Goal: Task Accomplishment & Management: Complete application form

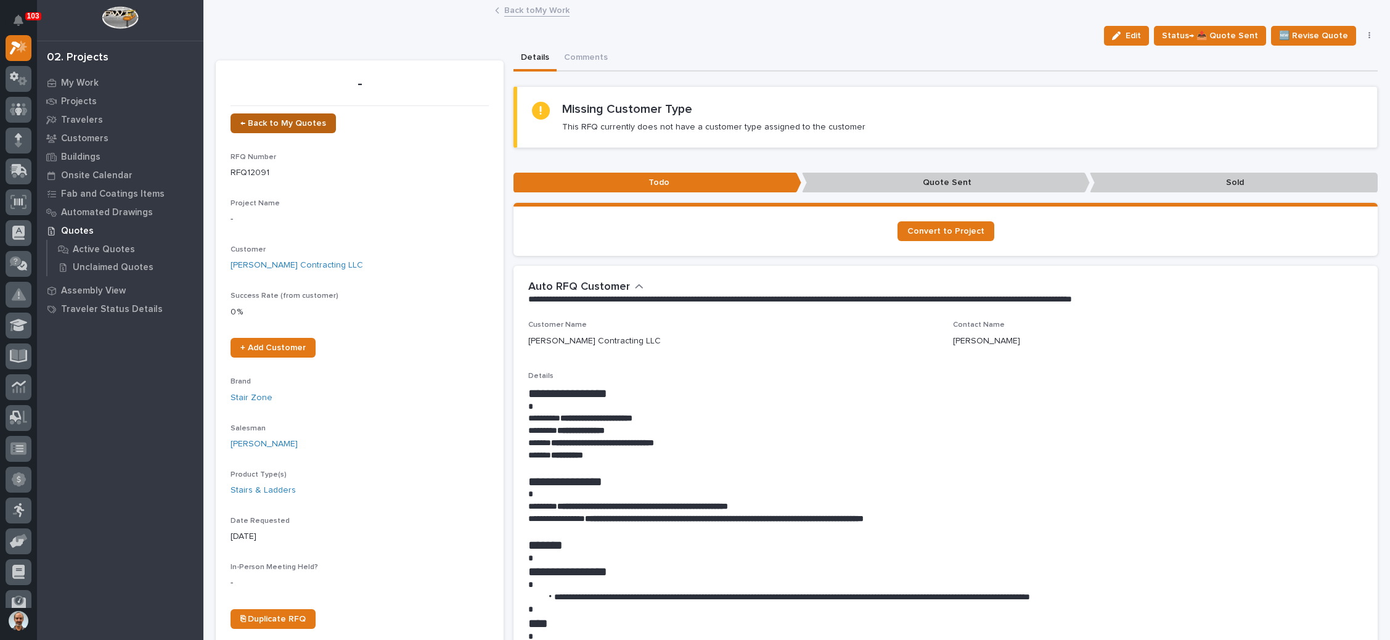
click at [277, 115] on link "← Back to My Quotes" at bounding box center [283, 123] width 105 height 20
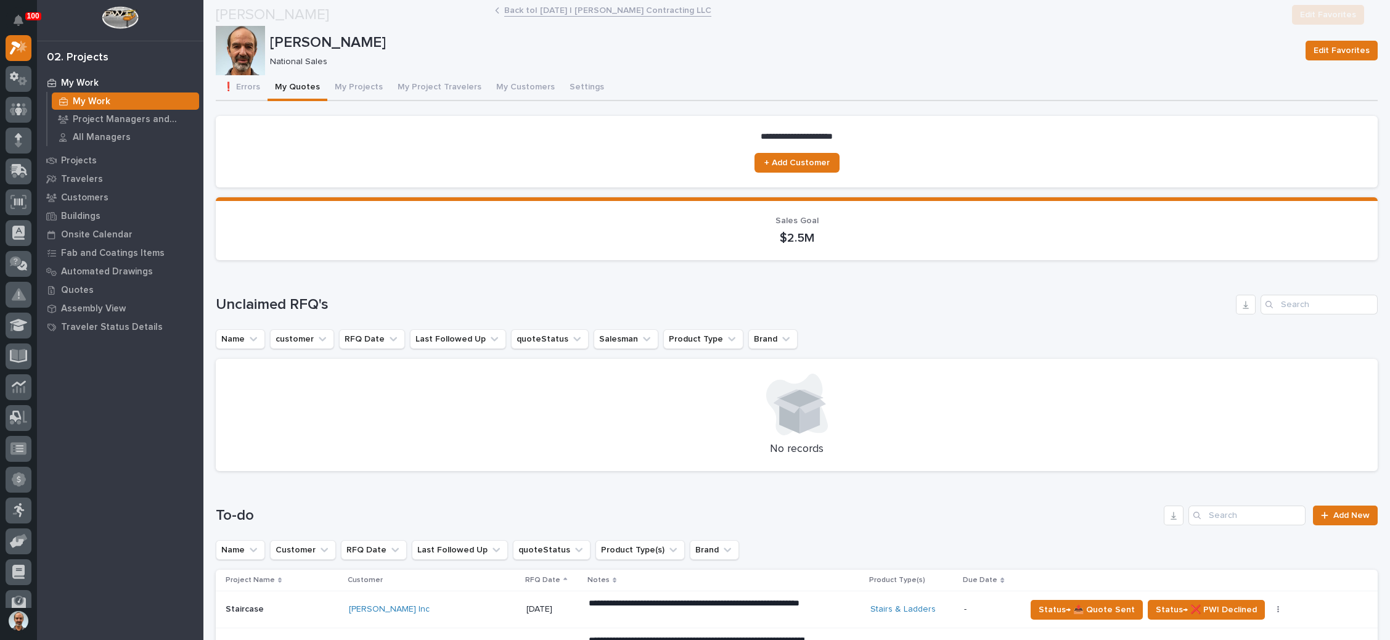
scroll to position [462, 0]
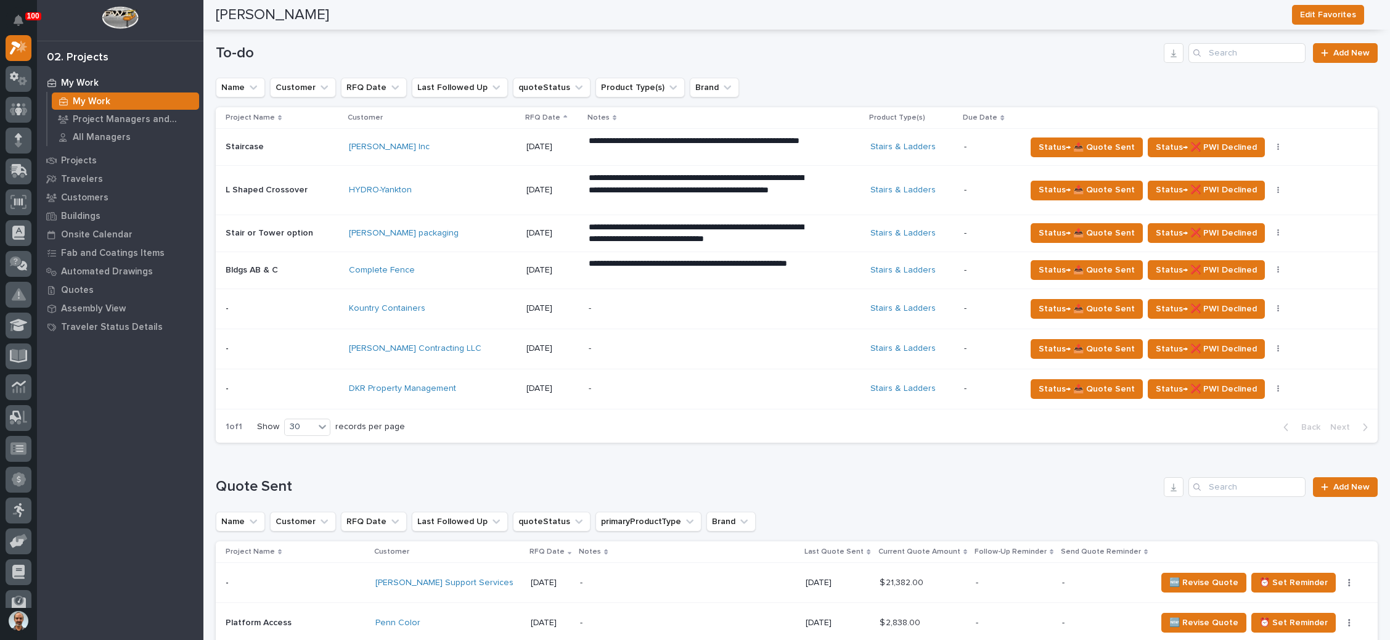
click at [721, 383] on p "-" at bounding box center [697, 388] width 216 height 10
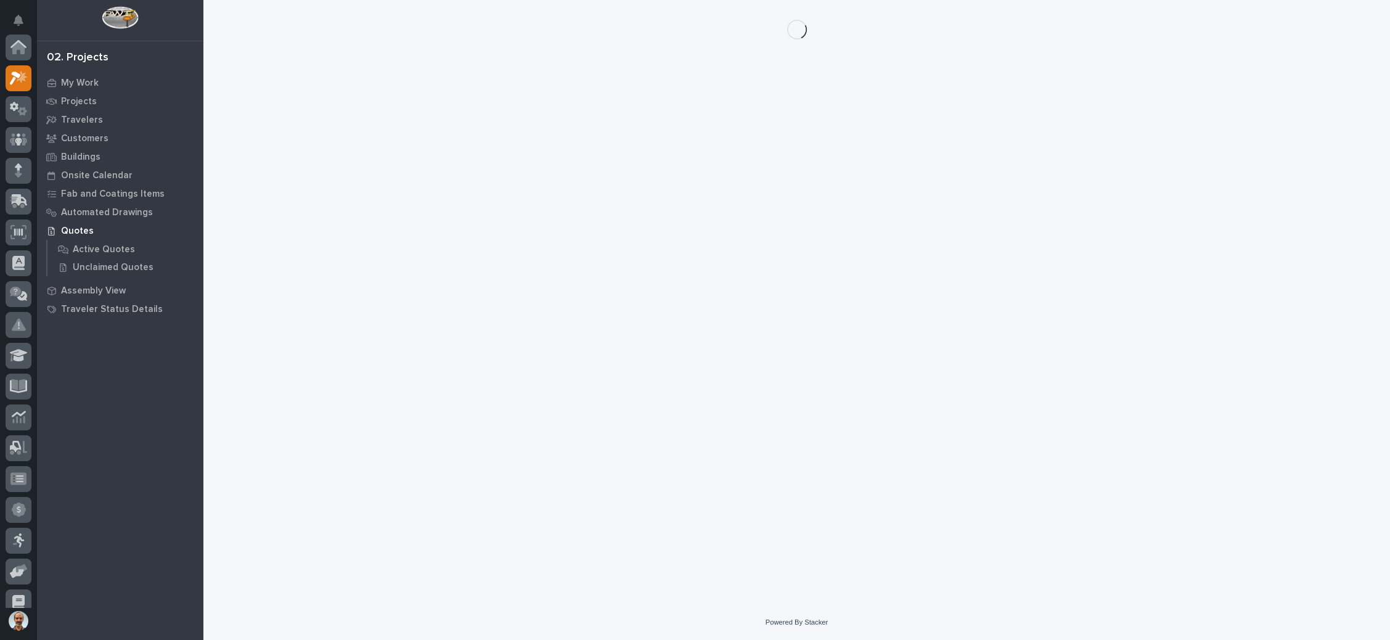
scroll to position [30, 0]
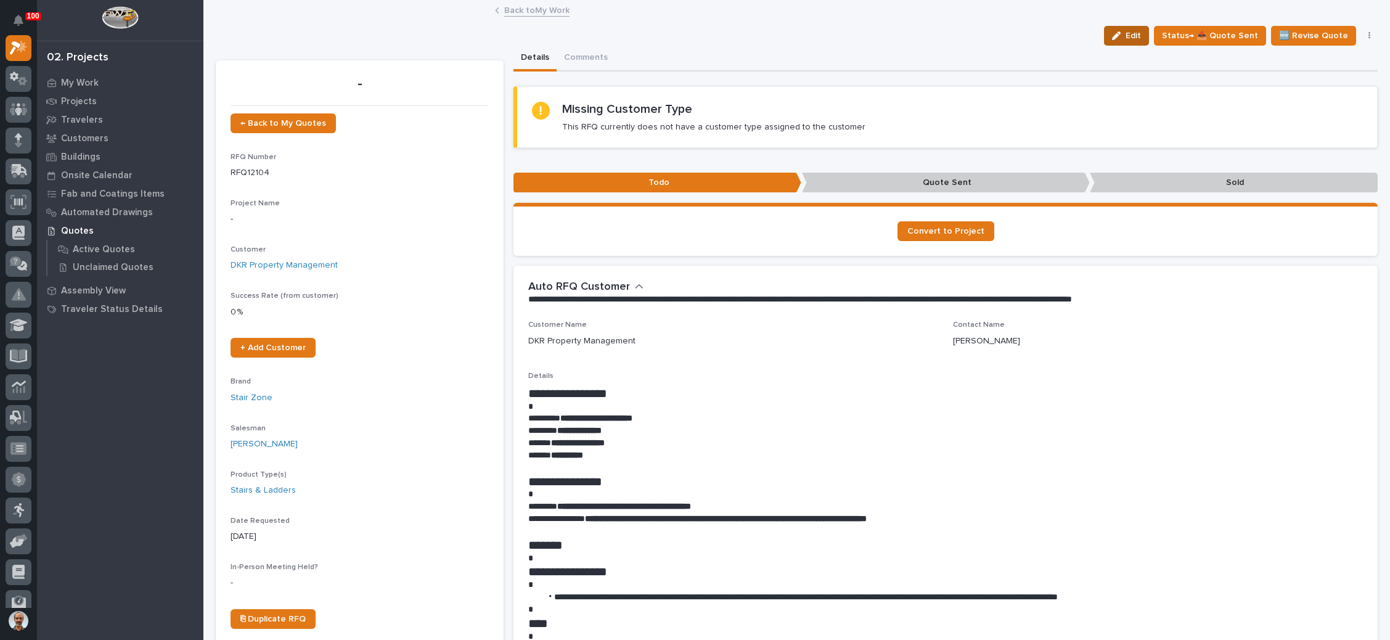
click at [1120, 28] on button "Edit" at bounding box center [1126, 36] width 45 height 20
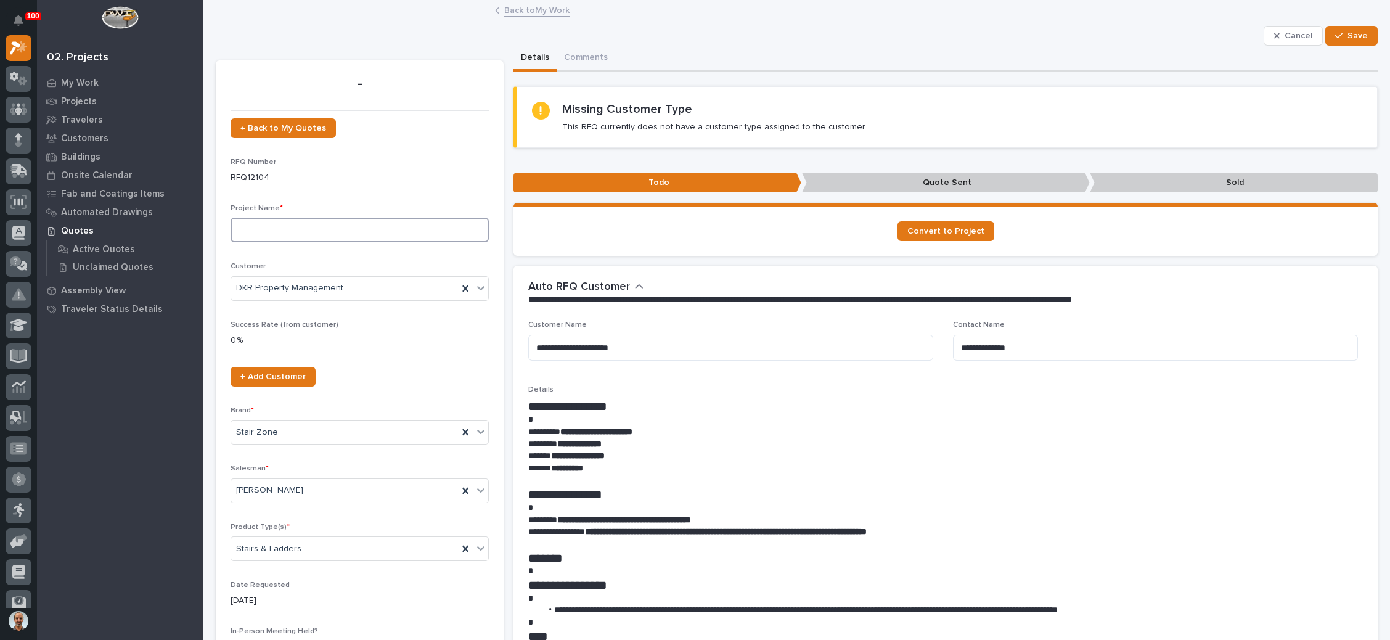
click at [284, 225] on input at bounding box center [360, 230] width 258 height 25
type input "Stair w/no Railing"
click at [1335, 17] on div "Back to My Work" at bounding box center [796, 10] width 1186 height 17
click at [1339, 26] on button "Save" at bounding box center [1351, 36] width 52 height 20
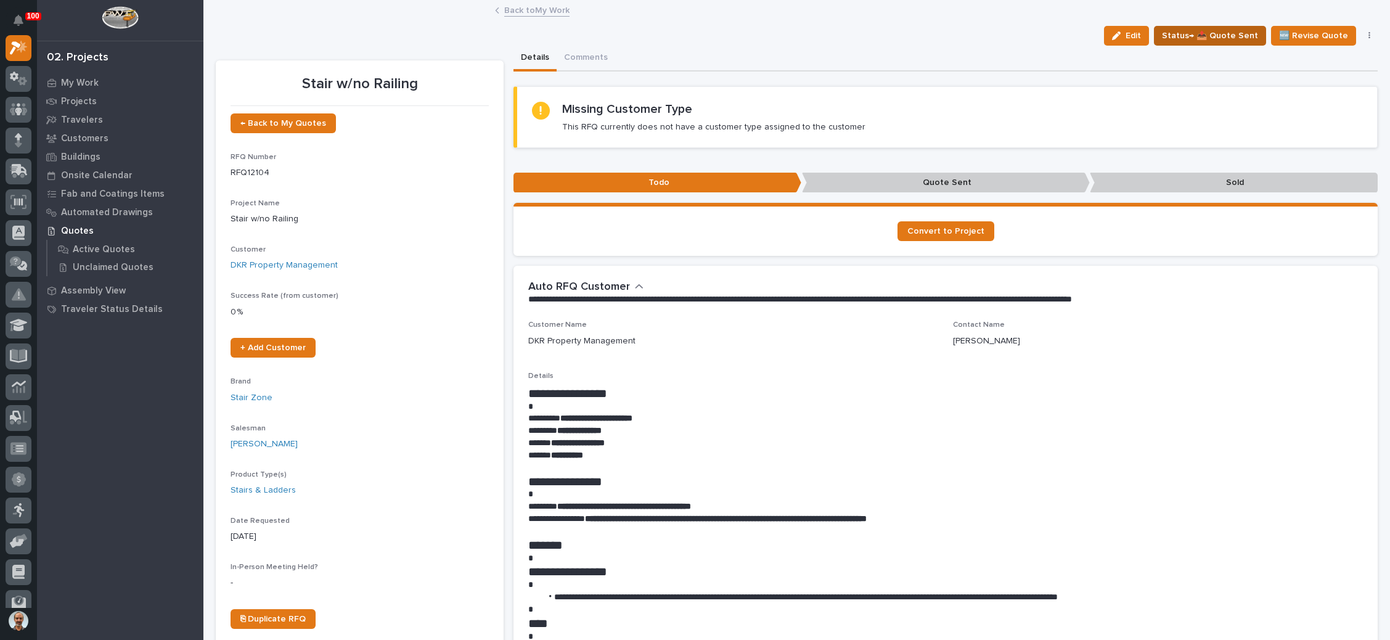
click at [1219, 34] on span "Status→ 📤 Quote Sent" at bounding box center [1210, 35] width 96 height 15
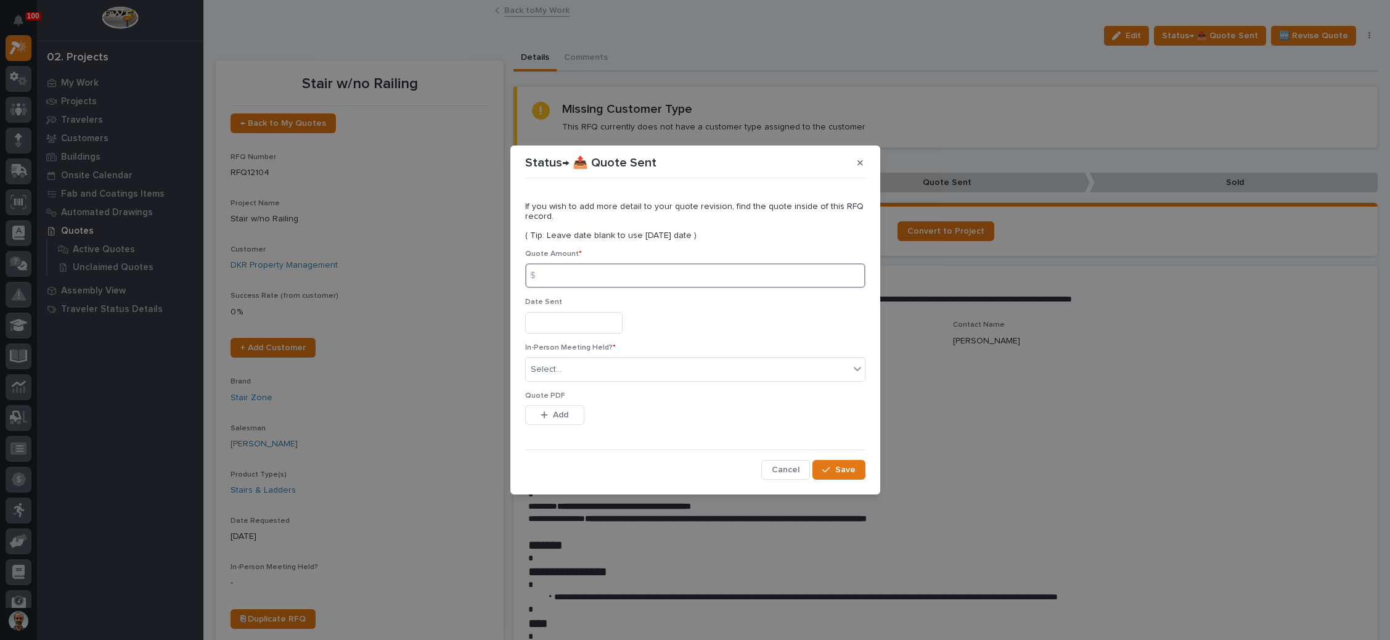
click at [617, 274] on input at bounding box center [695, 275] width 340 height 25
click at [570, 278] on input at bounding box center [695, 275] width 340 height 25
type input "4198"
click at [552, 323] on input "text" at bounding box center [573, 323] width 97 height 22
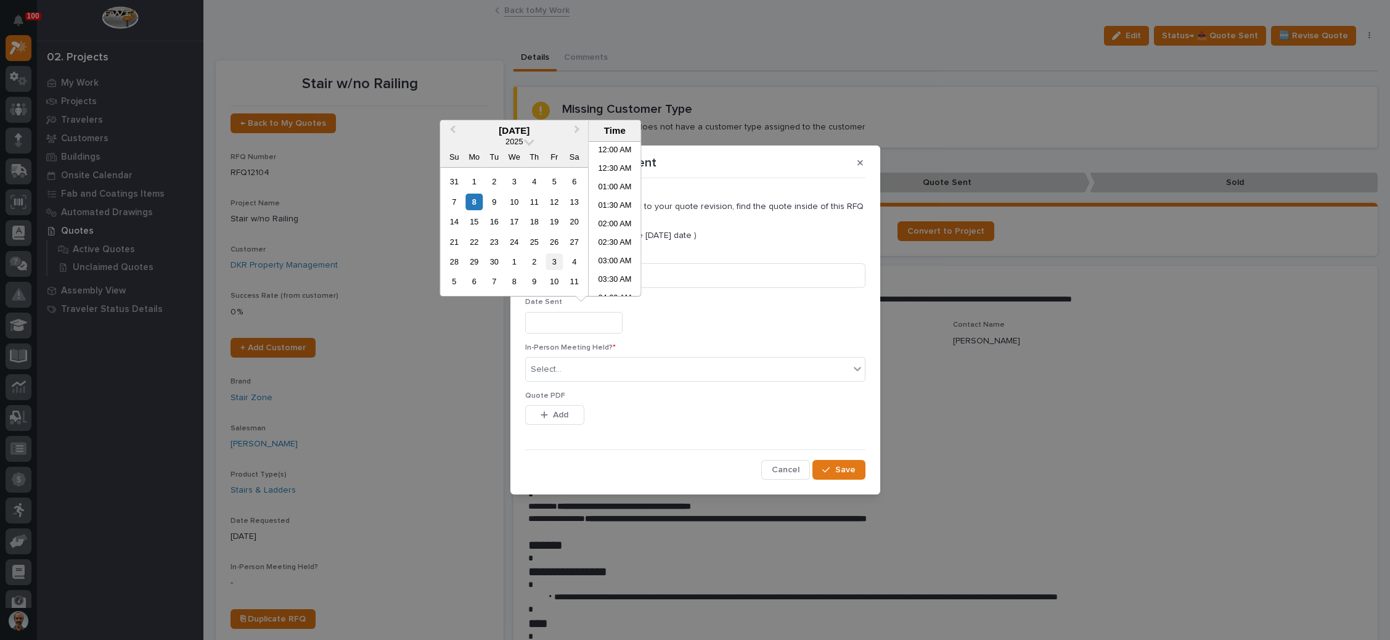
scroll to position [339, 0]
click at [470, 196] on div "8" at bounding box center [474, 202] width 17 height 17
type input "**********"
drag, startPoint x: 588, startPoint y: 367, endPoint x: 588, endPoint y: 378, distance: 11.1
click at [588, 367] on div "Select..." at bounding box center [688, 369] width 324 height 20
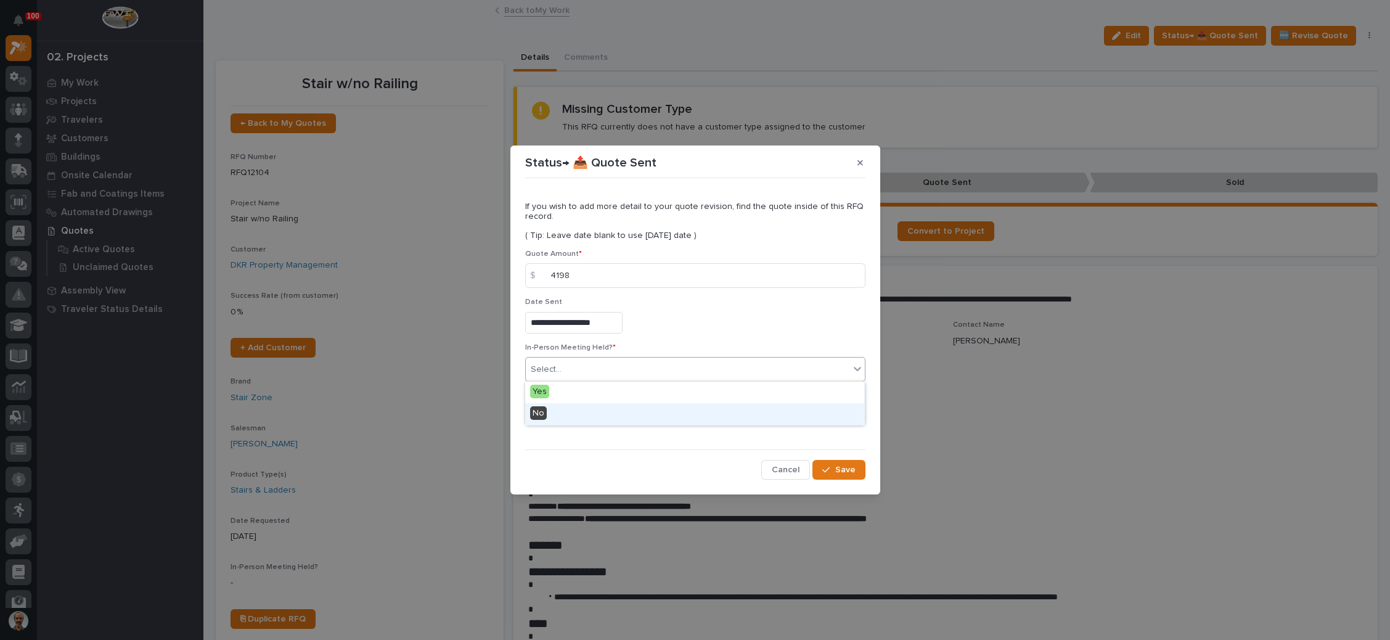
click at [577, 412] on div "No" at bounding box center [694, 414] width 339 height 22
click at [553, 408] on button "Add" at bounding box center [554, 415] width 59 height 20
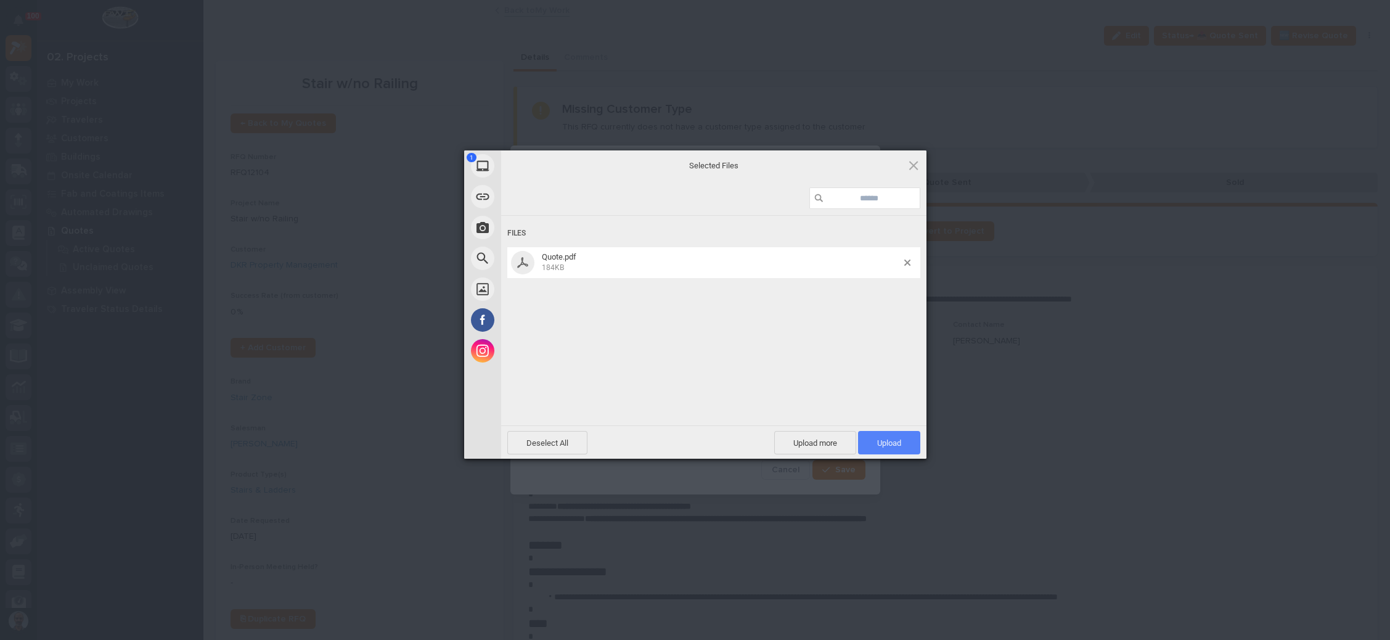
click at [892, 439] on span "Upload 1" at bounding box center [889, 442] width 24 height 9
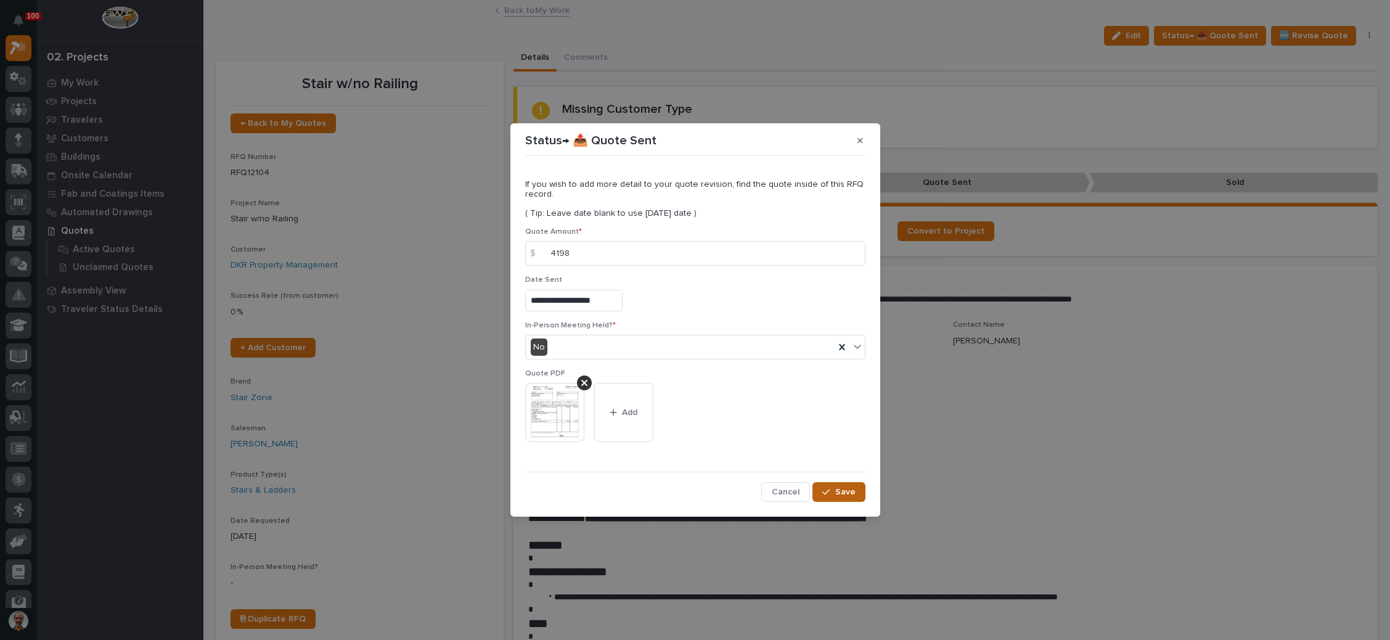
click at [825, 484] on button "Save" at bounding box center [838, 492] width 52 height 20
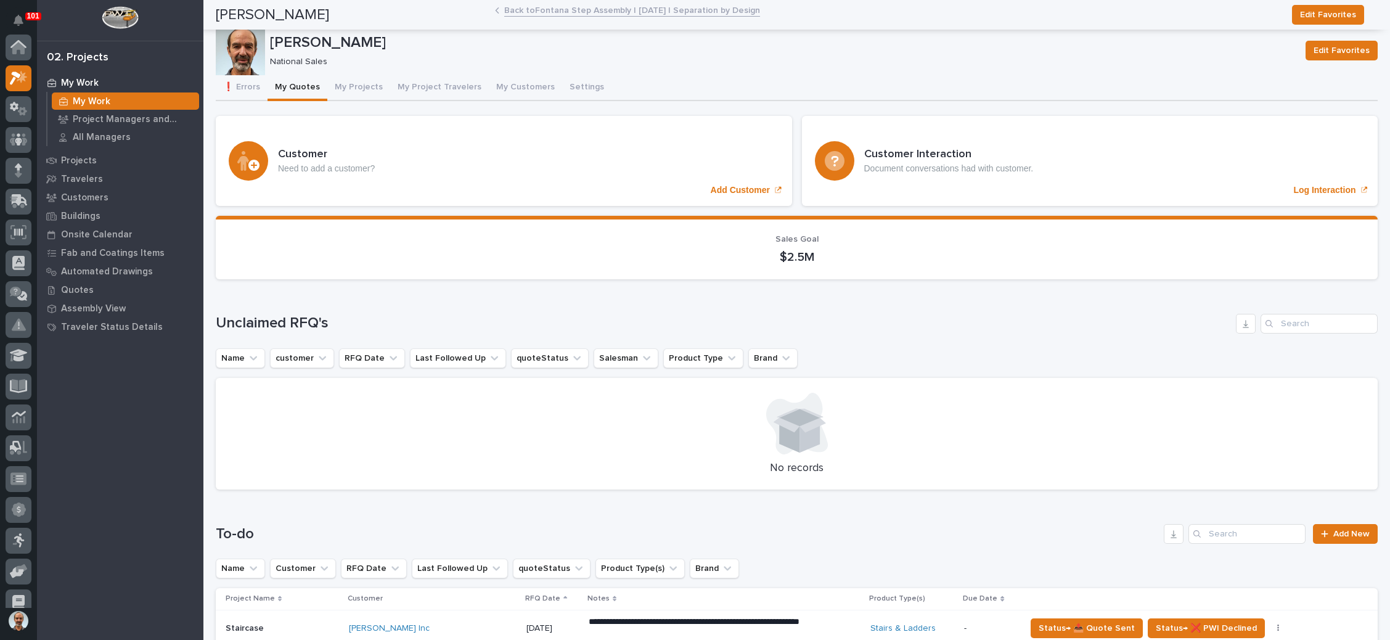
scroll to position [30, 0]
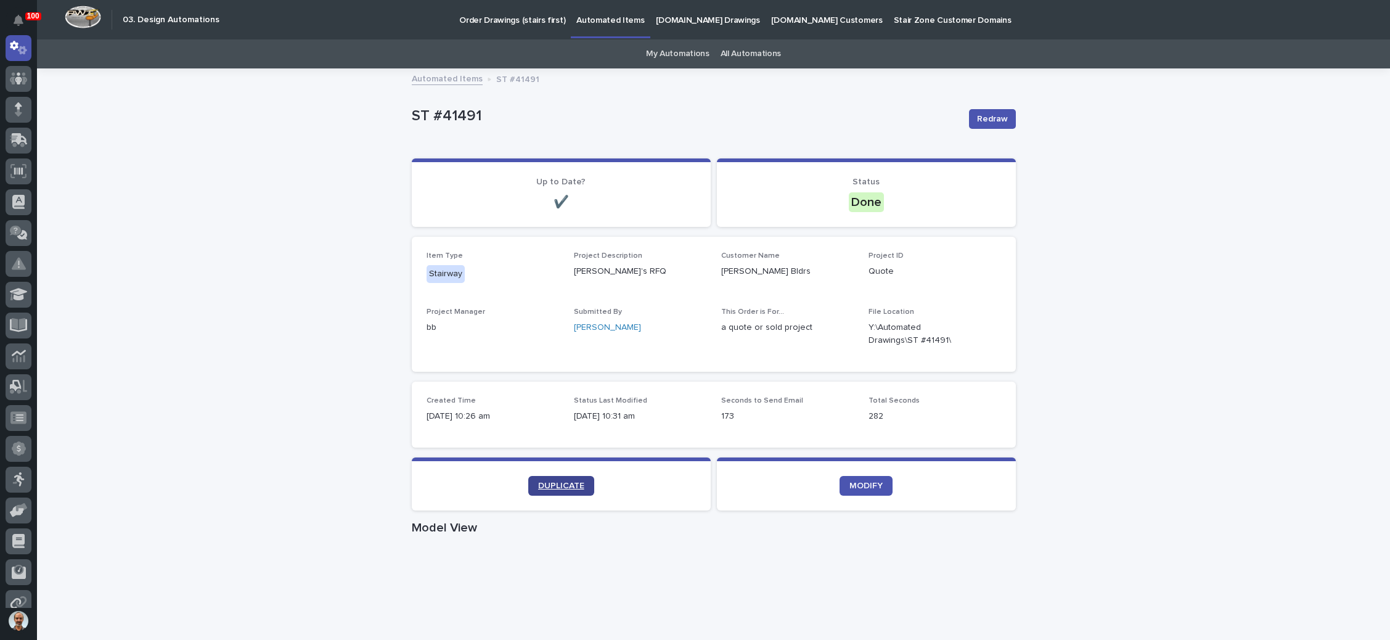
click at [562, 480] on link "DUPLICATE" at bounding box center [561, 486] width 66 height 20
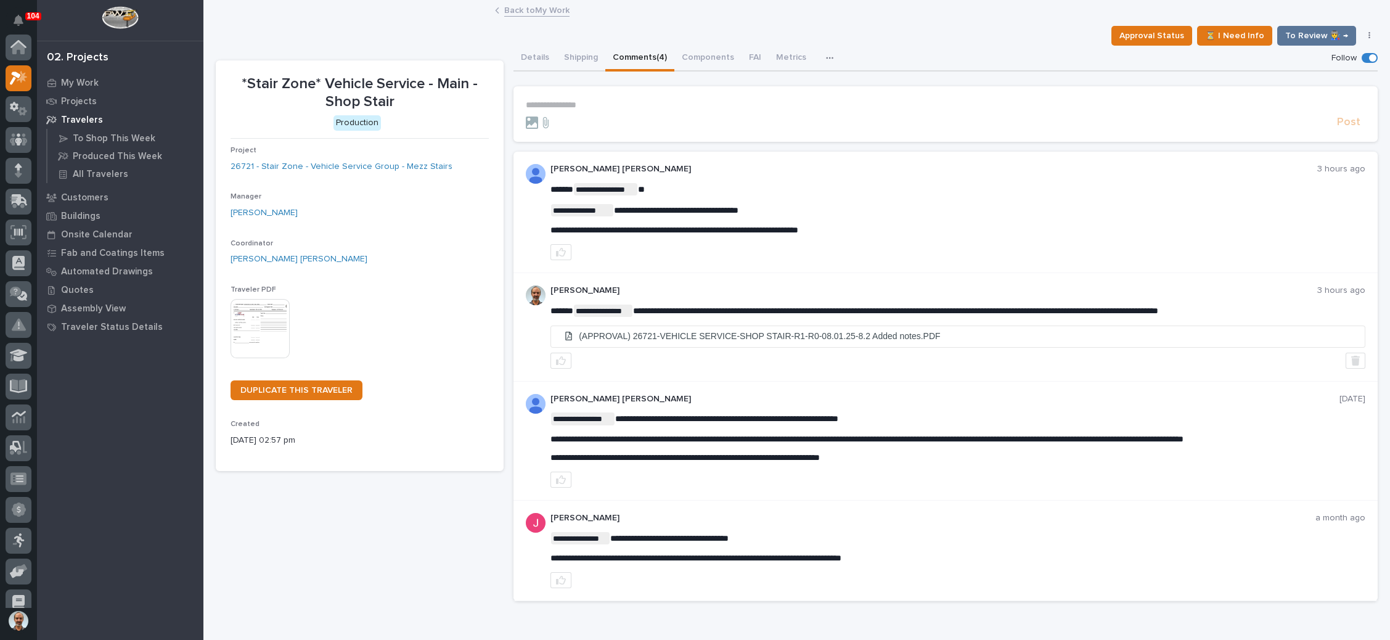
scroll to position [30, 0]
click at [544, 10] on link "Back to My Work" at bounding box center [536, 9] width 65 height 14
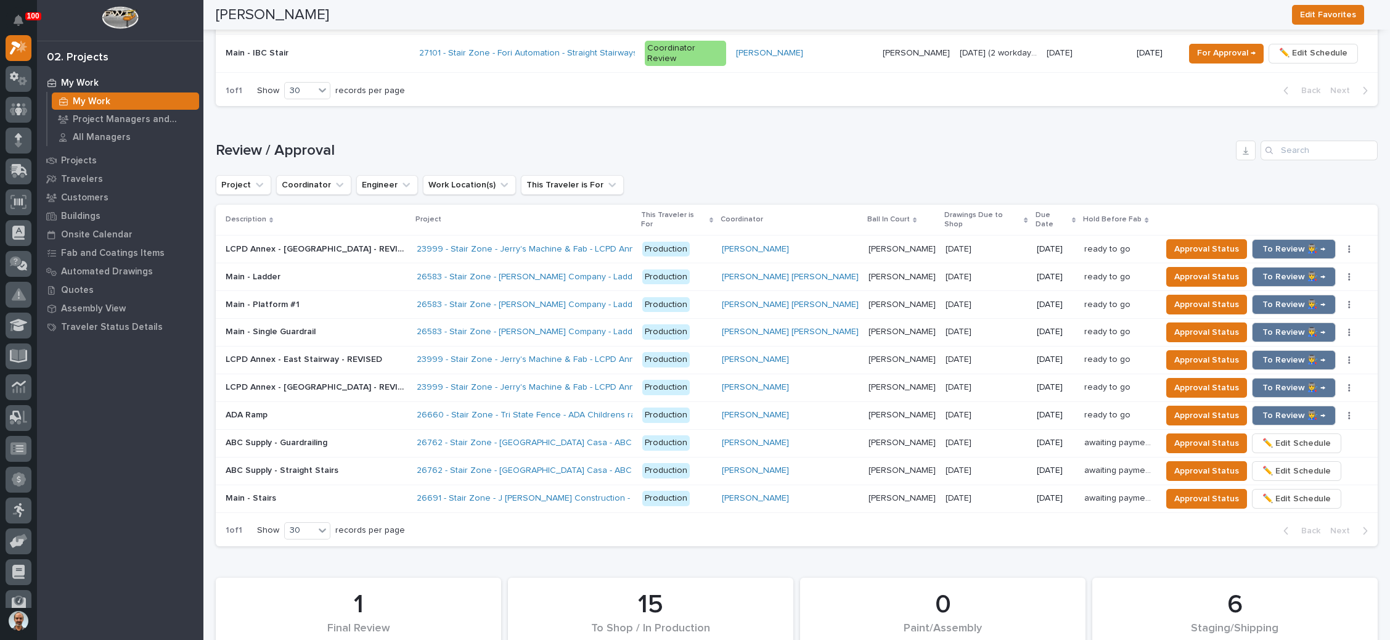
scroll to position [1294, 0]
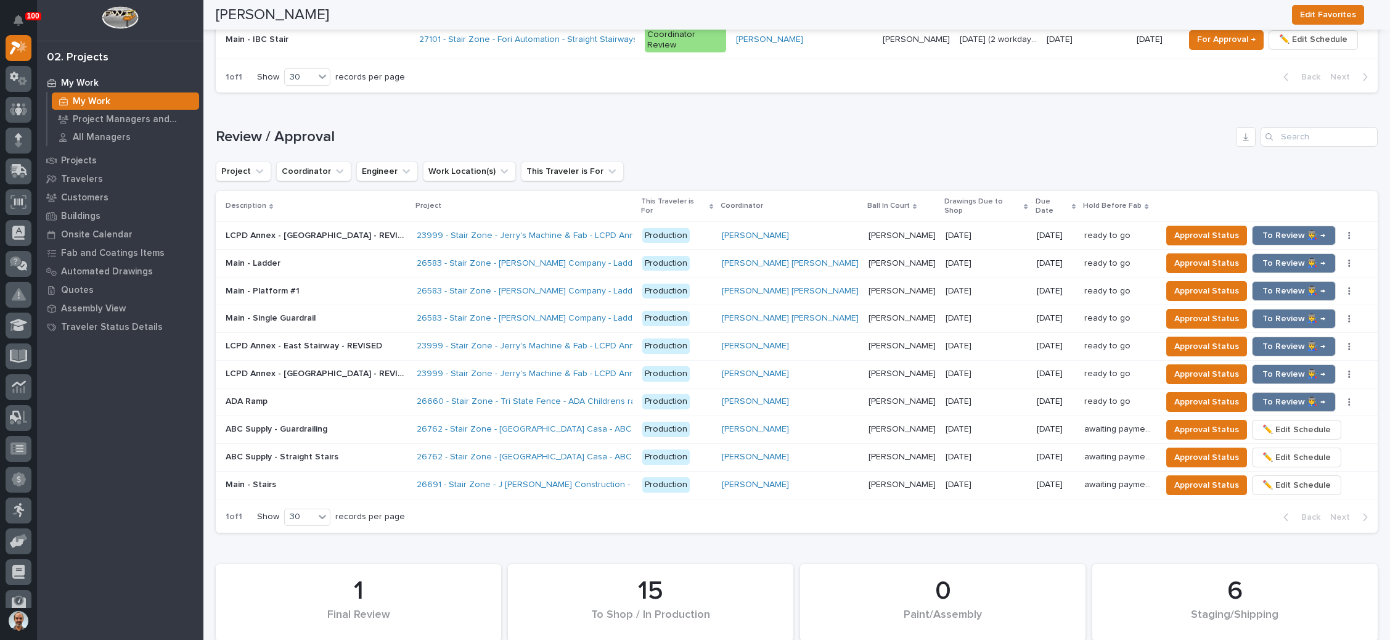
click at [712, 394] on p "Production" at bounding box center [677, 401] width 70 height 15
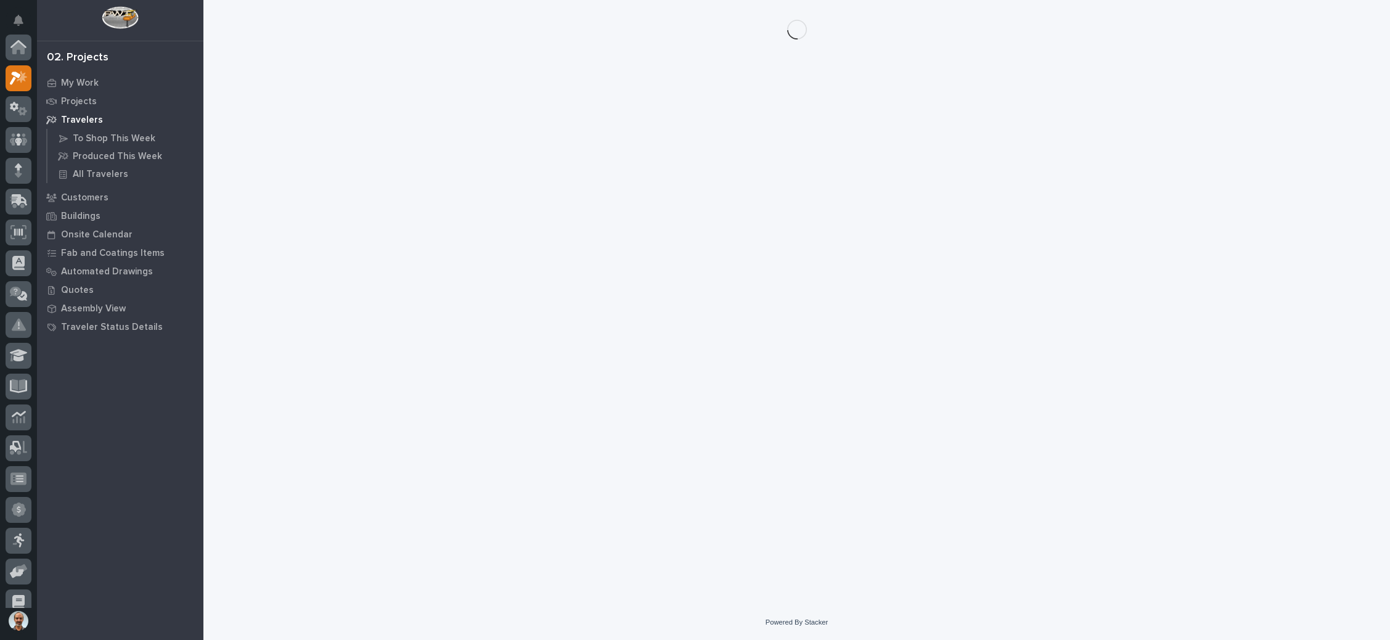
scroll to position [30, 0]
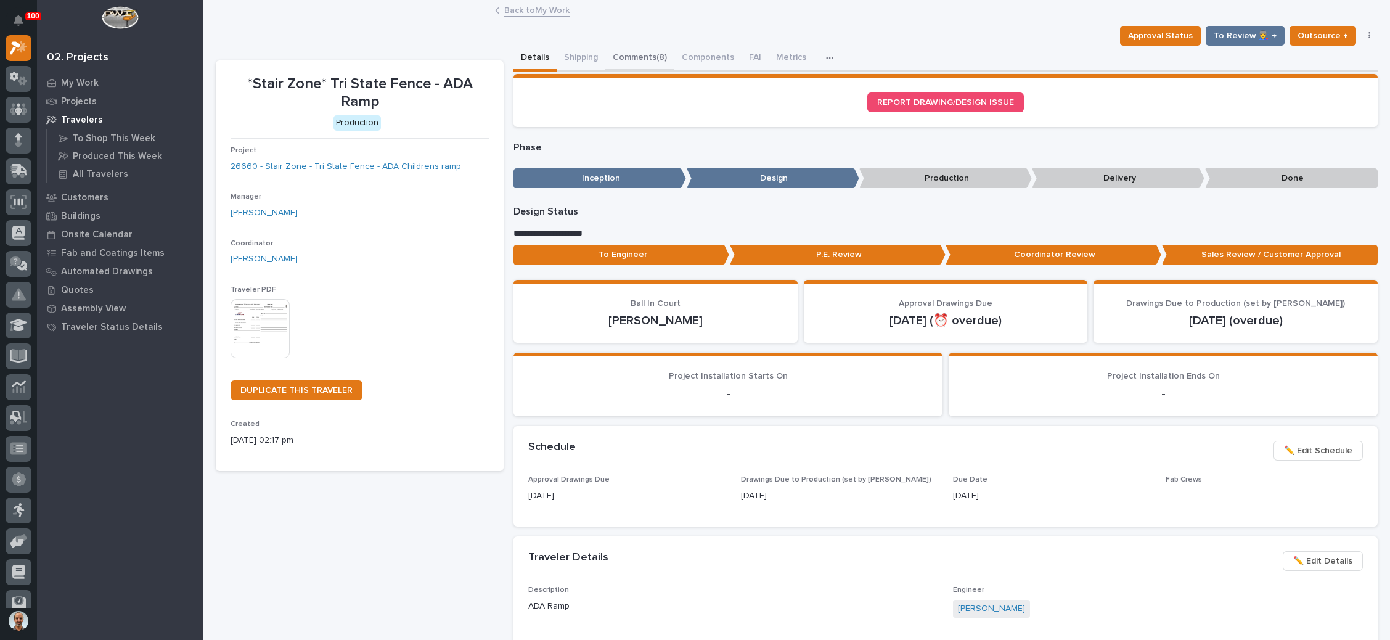
click at [638, 47] on button "Comments (8)" at bounding box center [639, 59] width 69 height 26
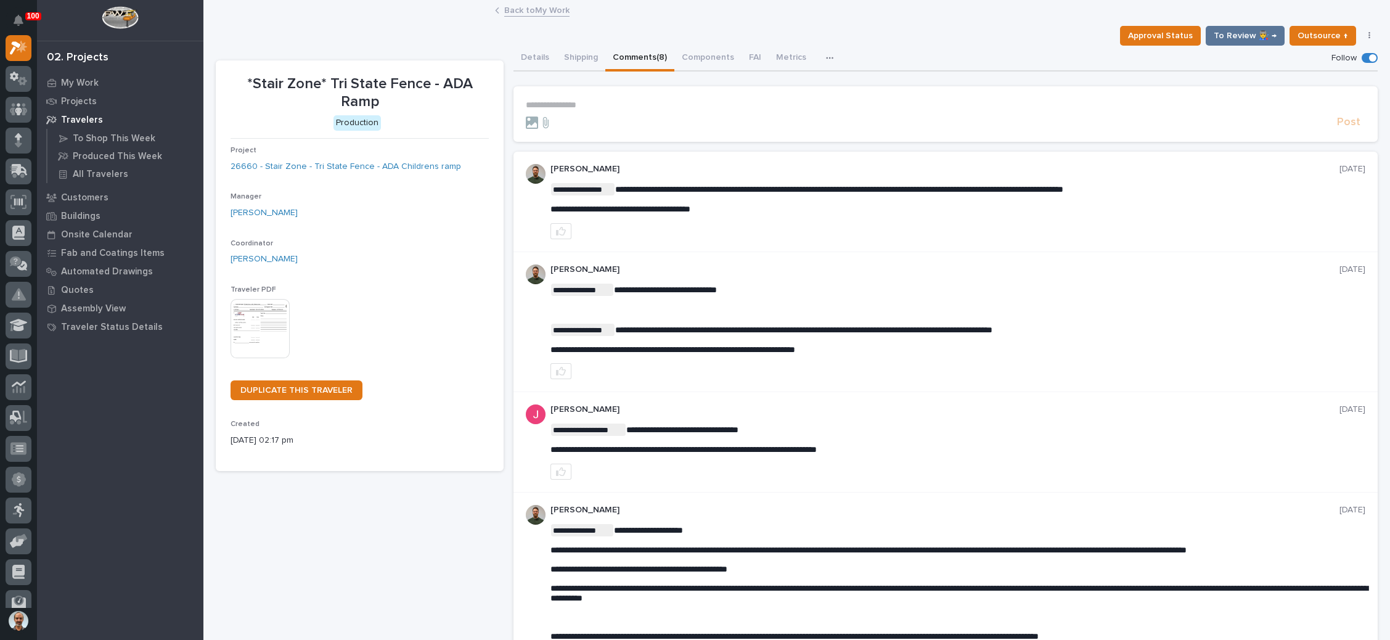
click at [571, 101] on p "**********" at bounding box center [945, 105] width 839 height 10
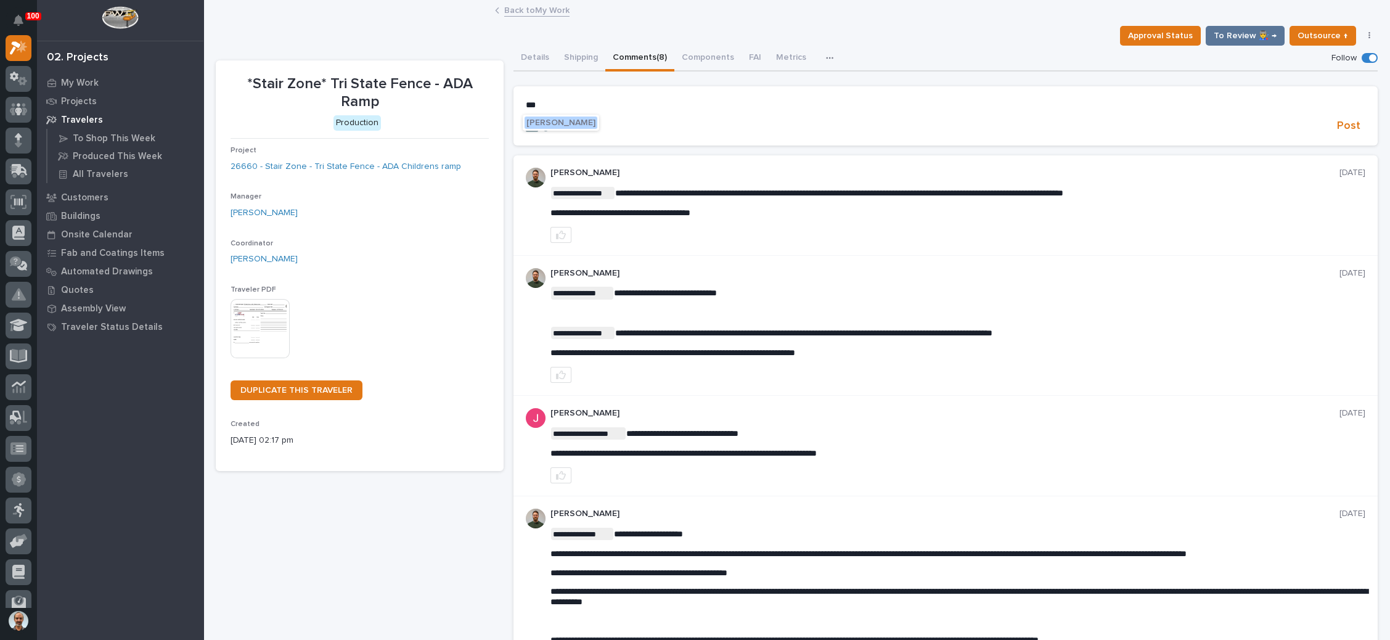
click at [574, 119] on span "Wynne Hochstetler" at bounding box center [560, 122] width 69 height 9
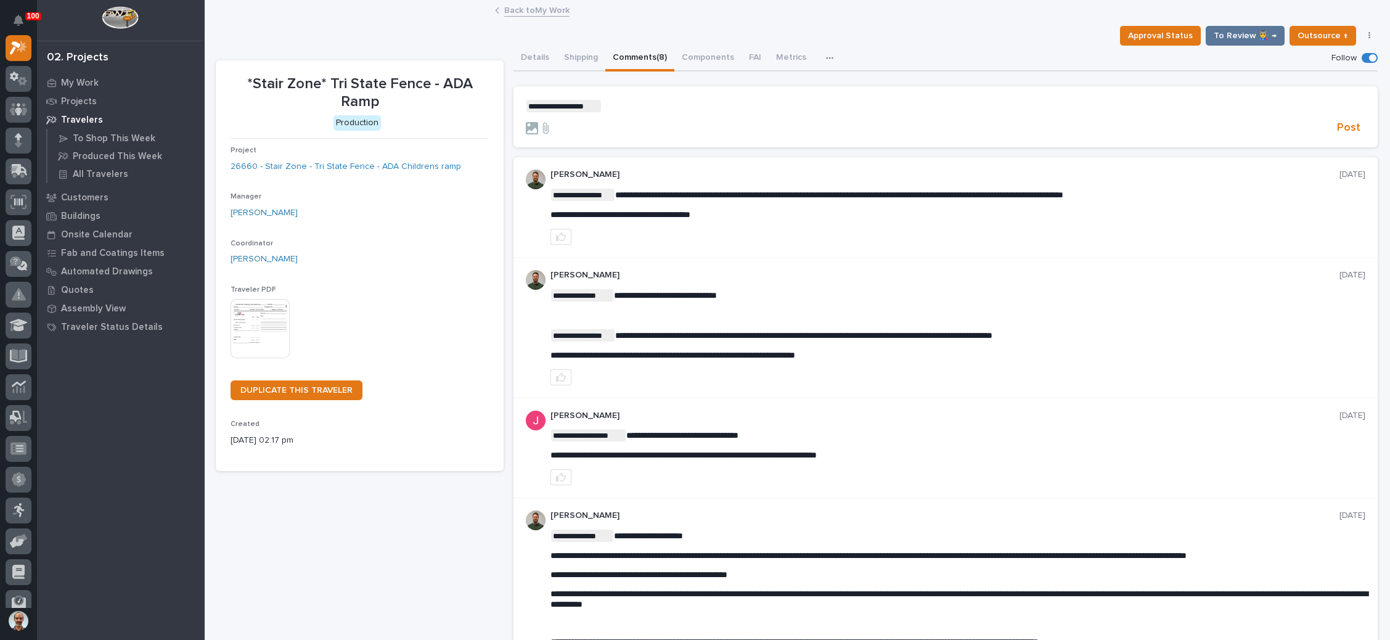
click at [606, 105] on p "**********" at bounding box center [945, 106] width 839 height 12
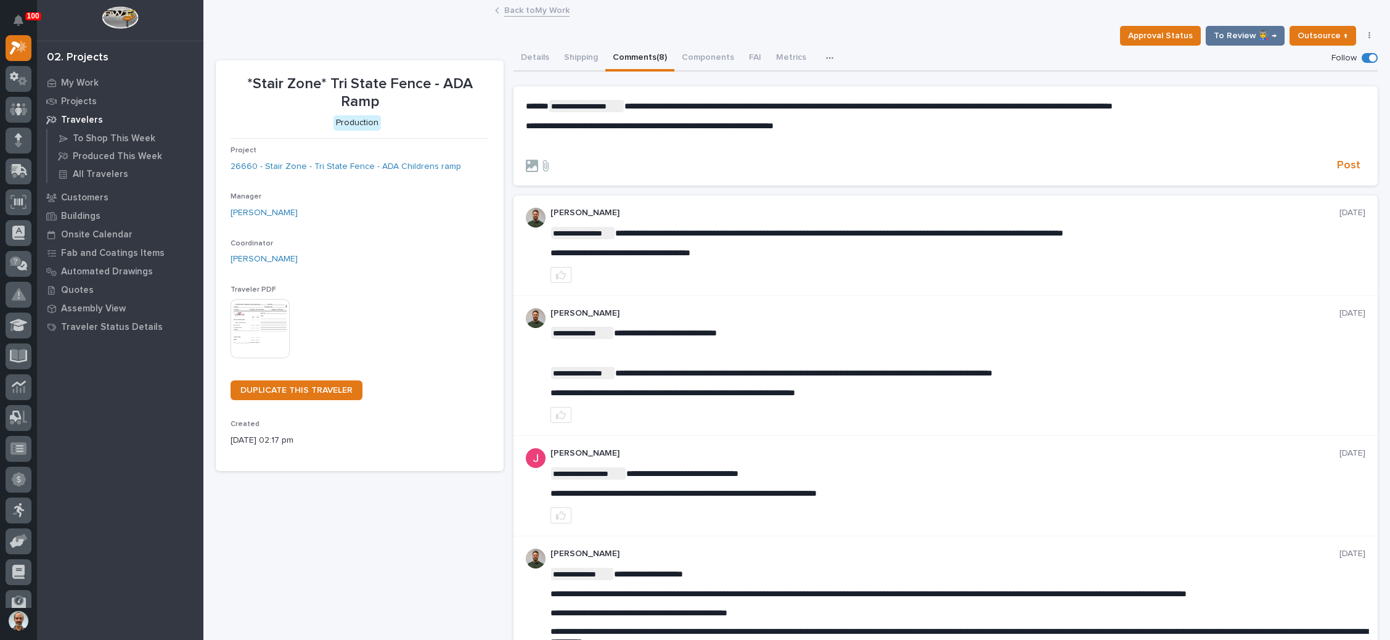
click at [678, 144] on p "﻿" at bounding box center [945, 145] width 839 height 10
click at [1341, 162] on span "Post" at bounding box center [1348, 165] width 23 height 14
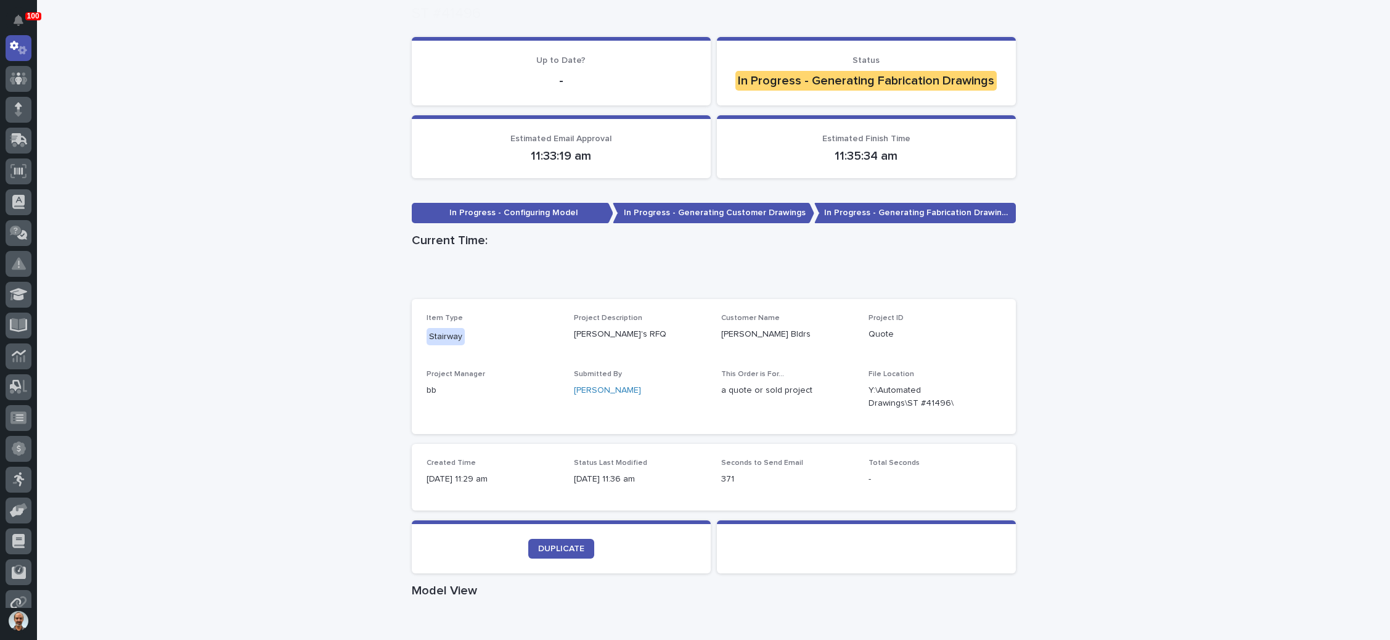
scroll to position [185, 0]
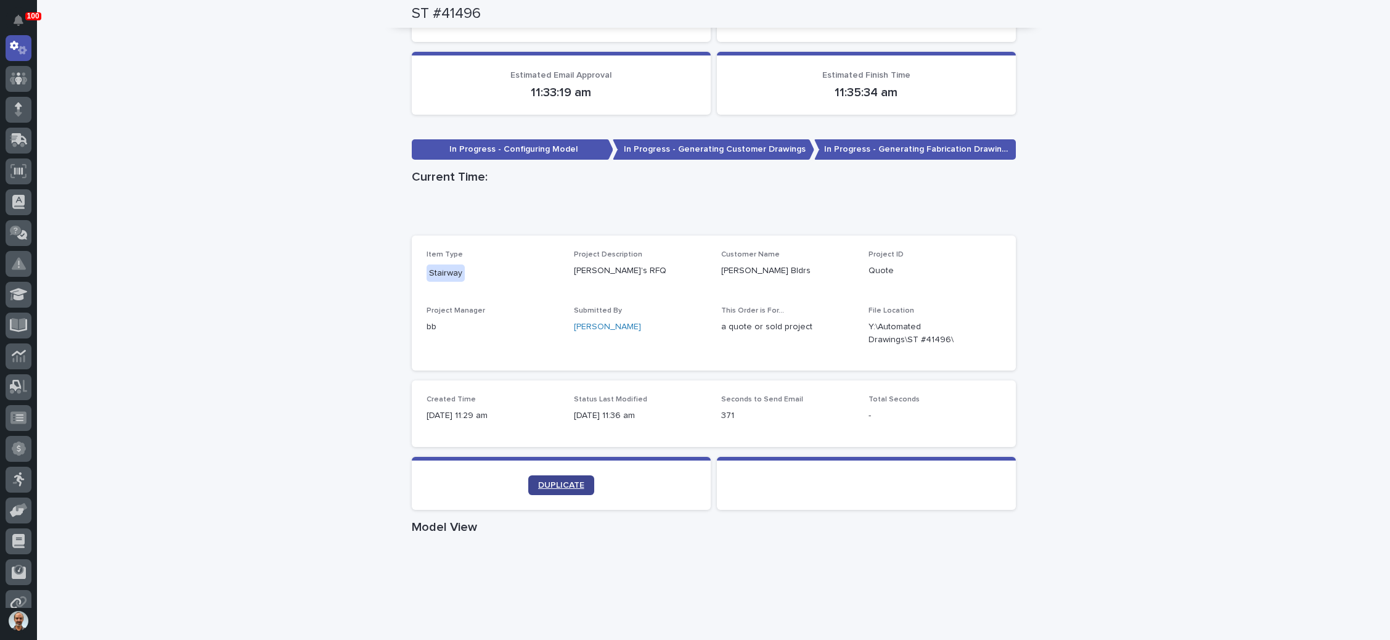
click at [568, 483] on span "DUPLICATE" at bounding box center [561, 485] width 46 height 9
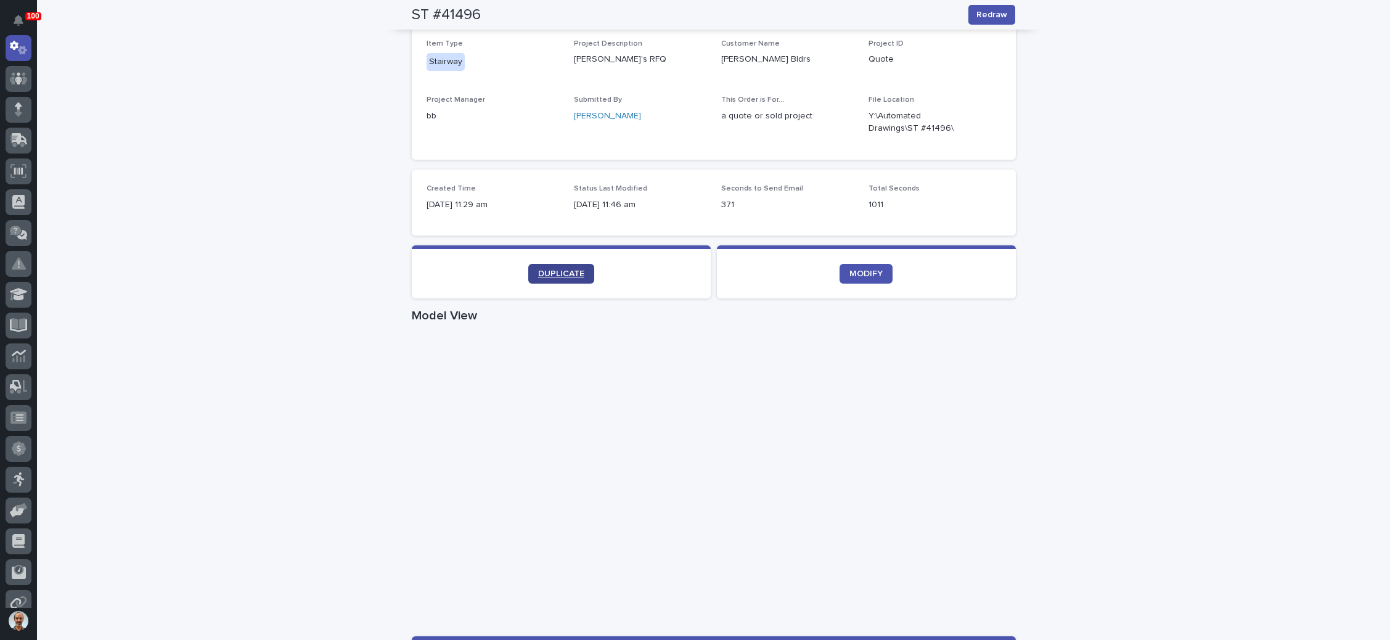
scroll to position [195, 0]
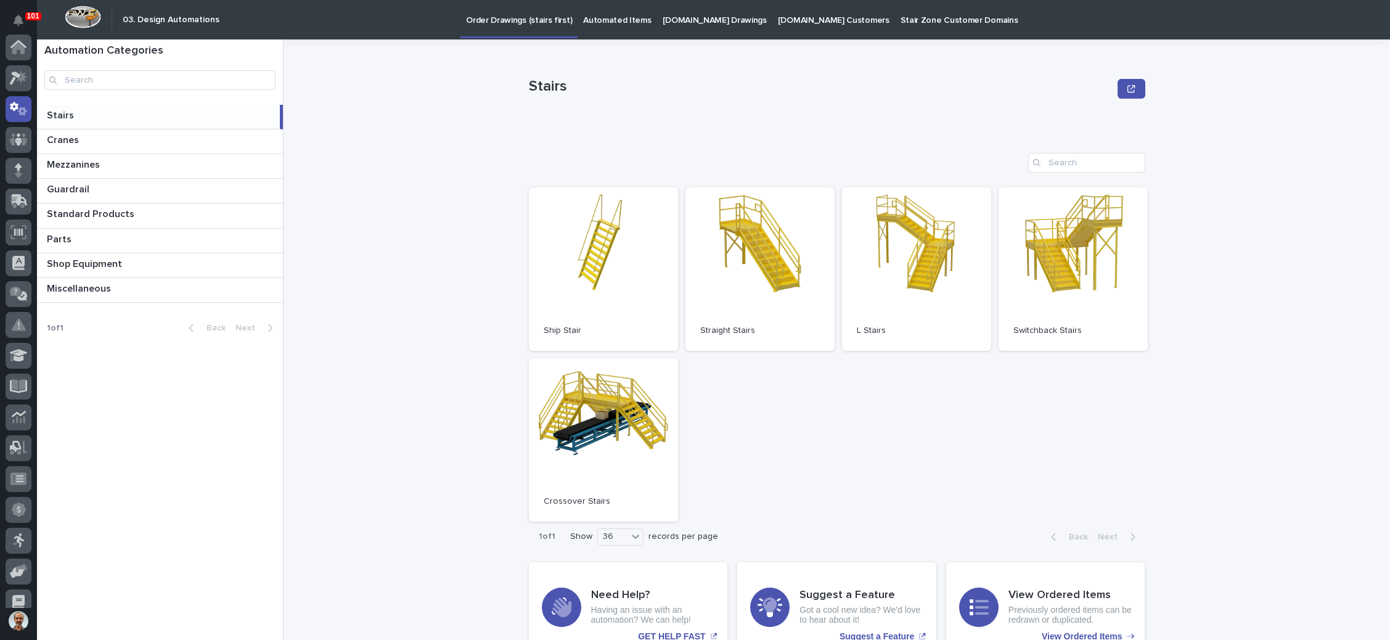
scroll to position [61, 0]
click at [73, 186] on p "Guardrail" at bounding box center [69, 188] width 45 height 14
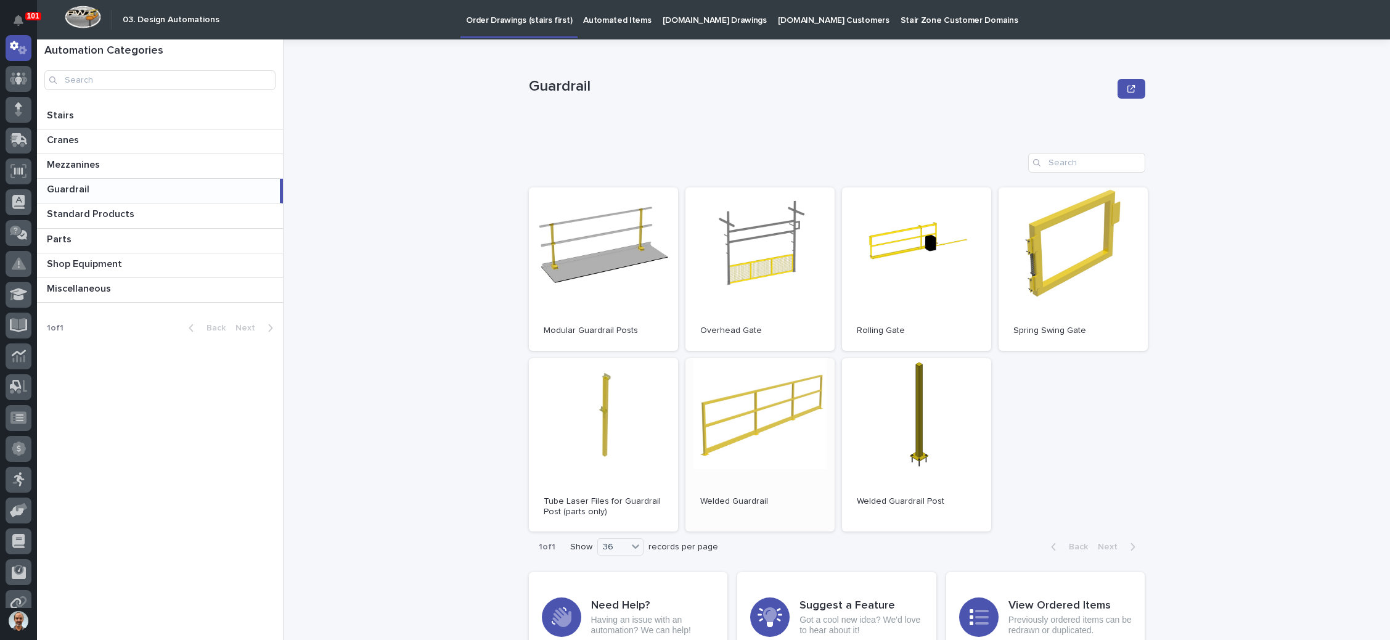
click at [802, 409] on link "Open" at bounding box center [759, 445] width 149 height 174
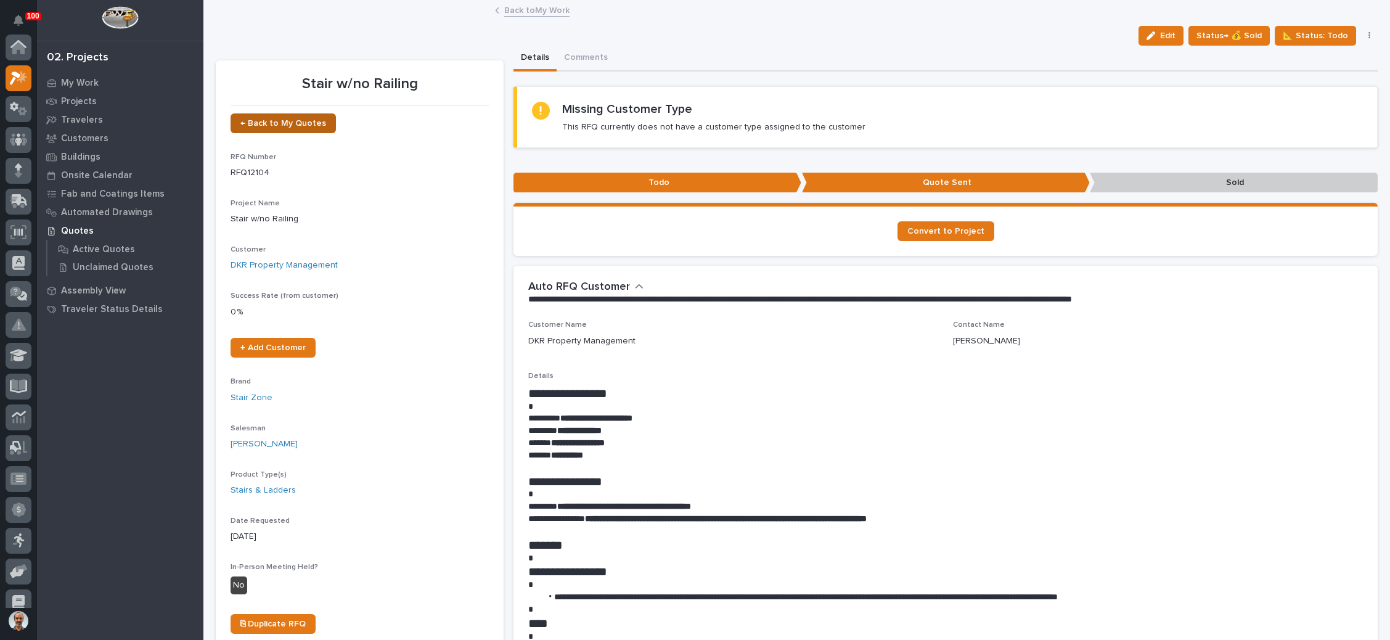
scroll to position [30, 0]
click at [291, 122] on span "← Back to My Quotes" at bounding box center [283, 123] width 86 height 9
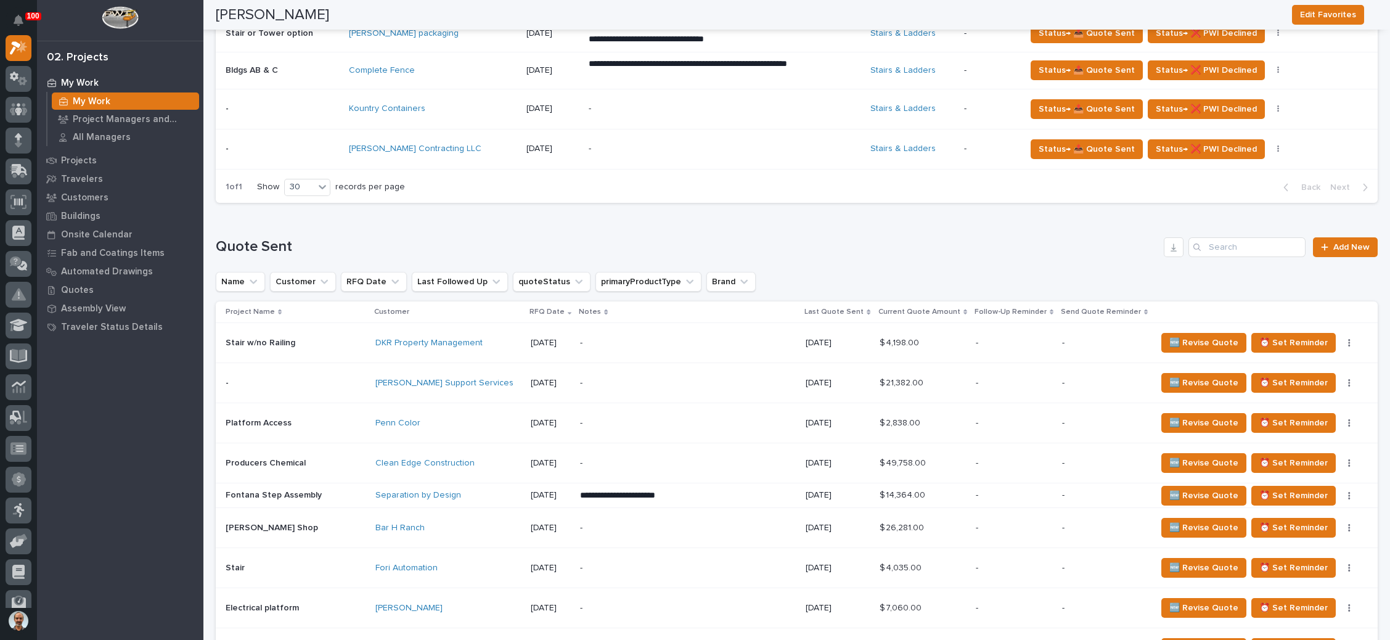
scroll to position [677, 0]
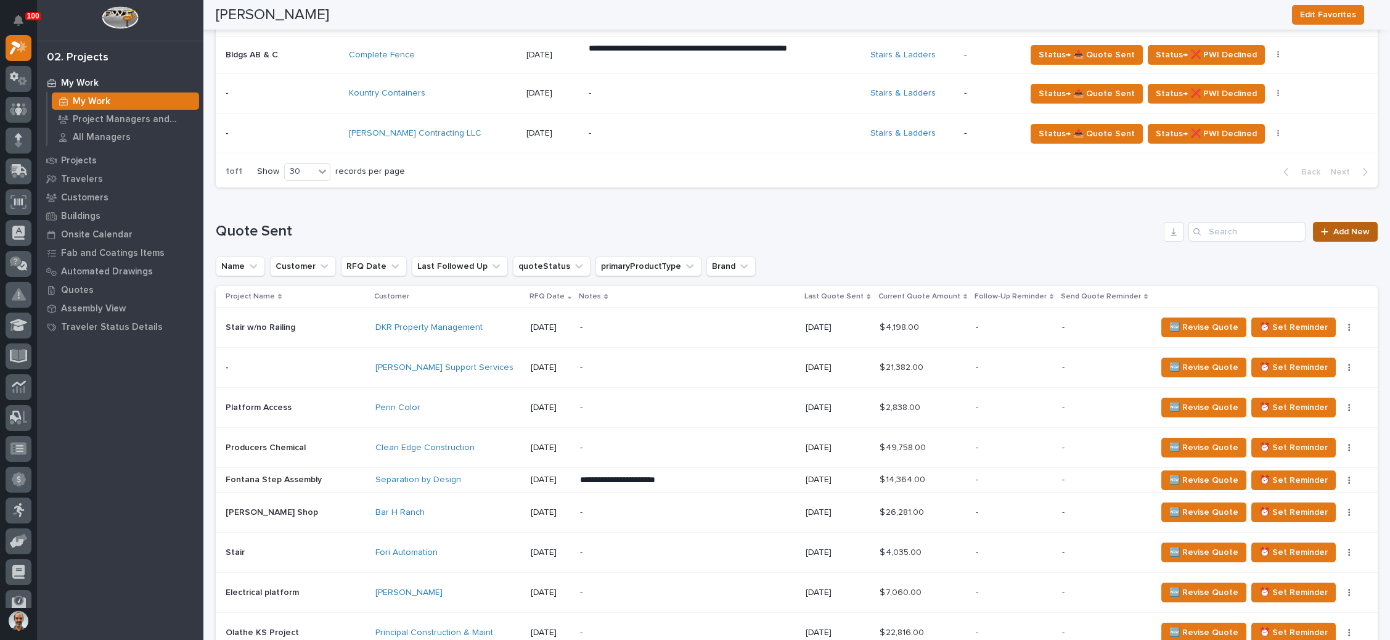
click at [1323, 222] on link "Add New" at bounding box center [1345, 232] width 65 height 20
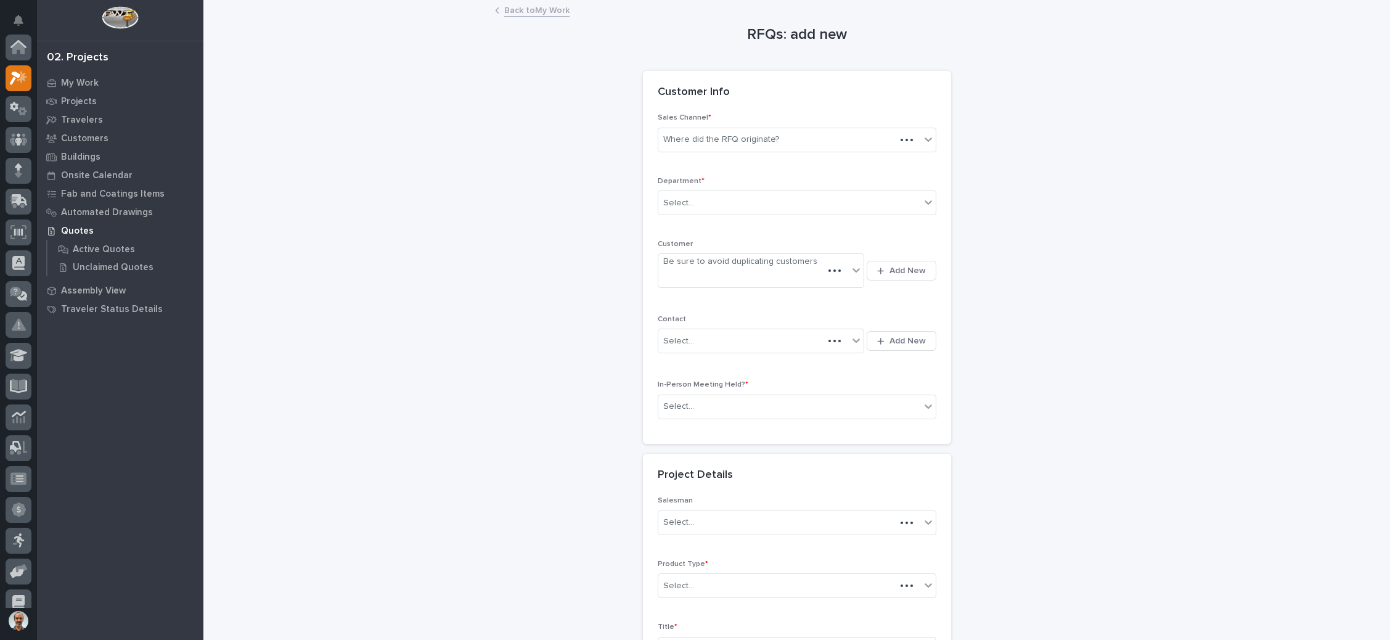
scroll to position [30, 0]
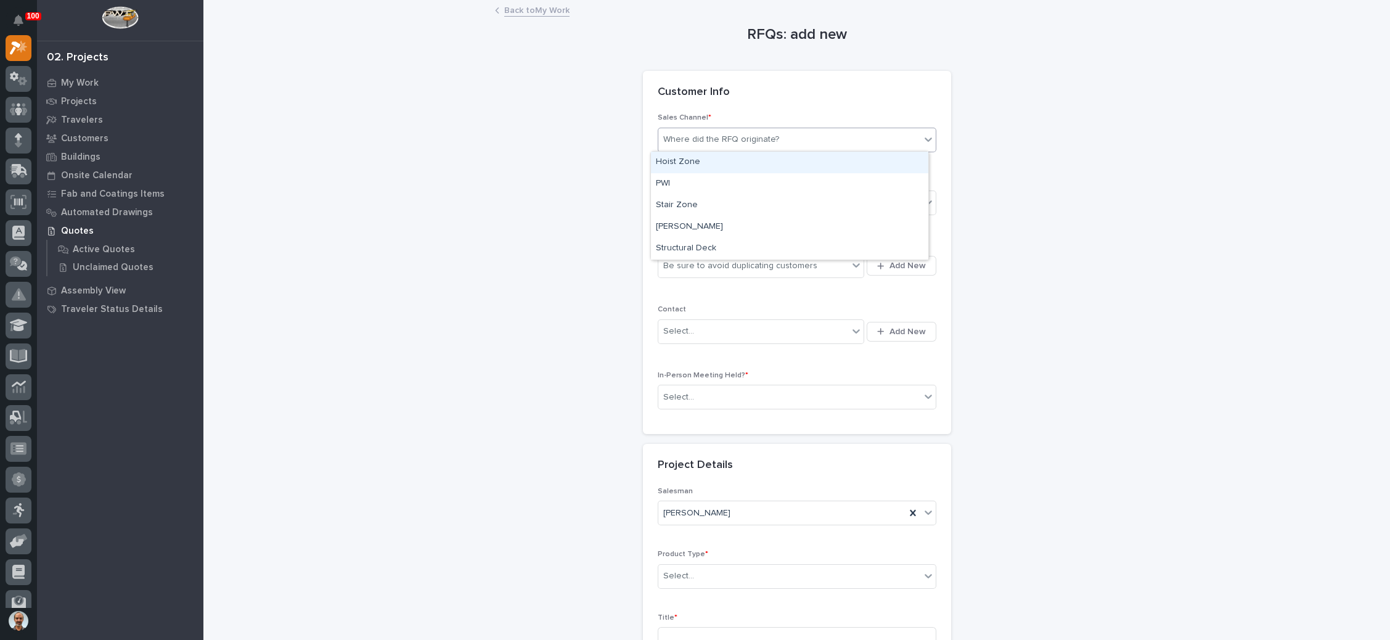
click at [767, 142] on div "Where did the RFQ originate?" at bounding box center [721, 139] width 116 height 13
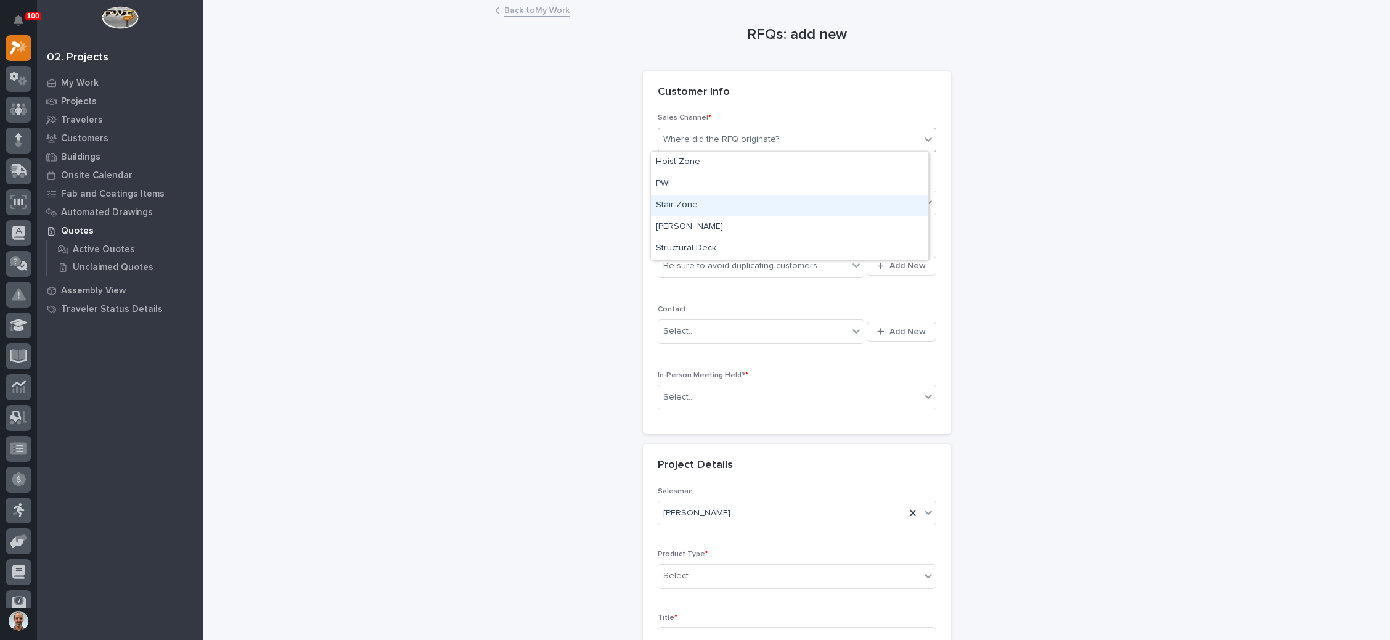
click at [731, 205] on div "Stair Zone" at bounding box center [789, 206] width 277 height 22
click at [732, 204] on div "Select..." at bounding box center [789, 203] width 262 height 20
click at [725, 221] on div "National Sales" at bounding box center [789, 225] width 277 height 22
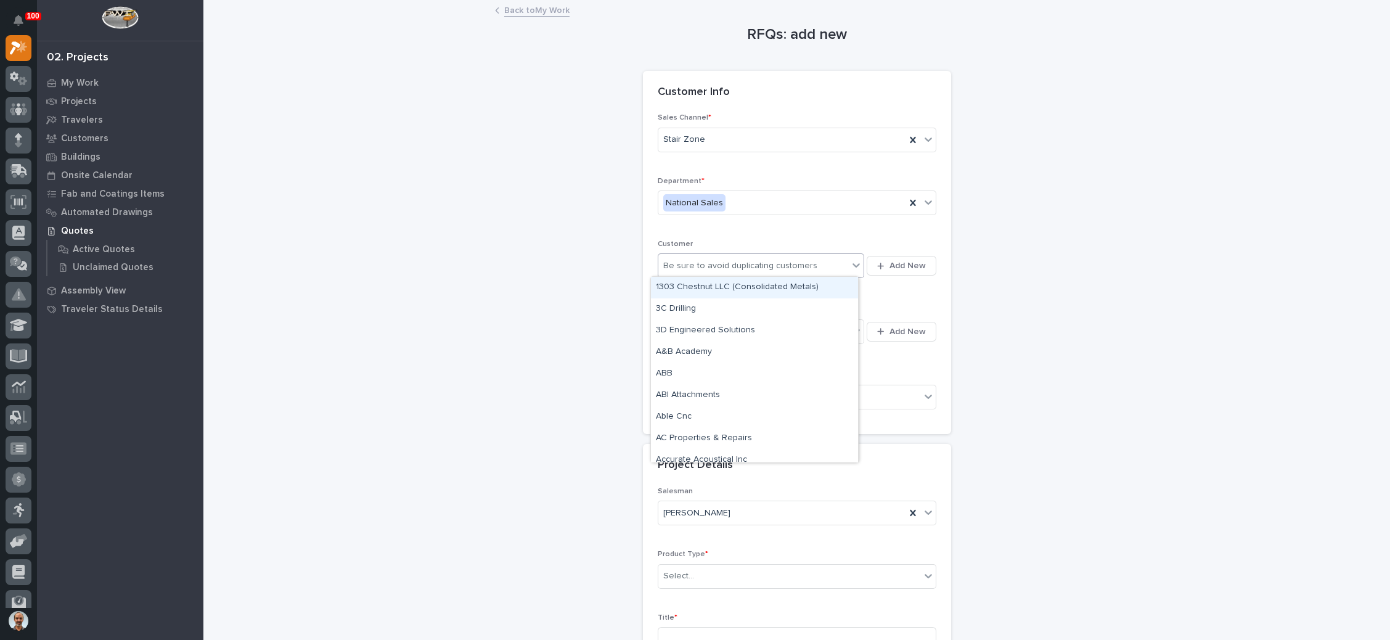
click at [738, 263] on div "Be sure to avoid duplicating customers" at bounding box center [740, 265] width 154 height 13
type input "****"
click at [735, 283] on div "[PERSON_NAME] Builders Inc" at bounding box center [754, 288] width 207 height 22
click at [726, 325] on div "Select..." at bounding box center [753, 331] width 190 height 20
type input "*******"
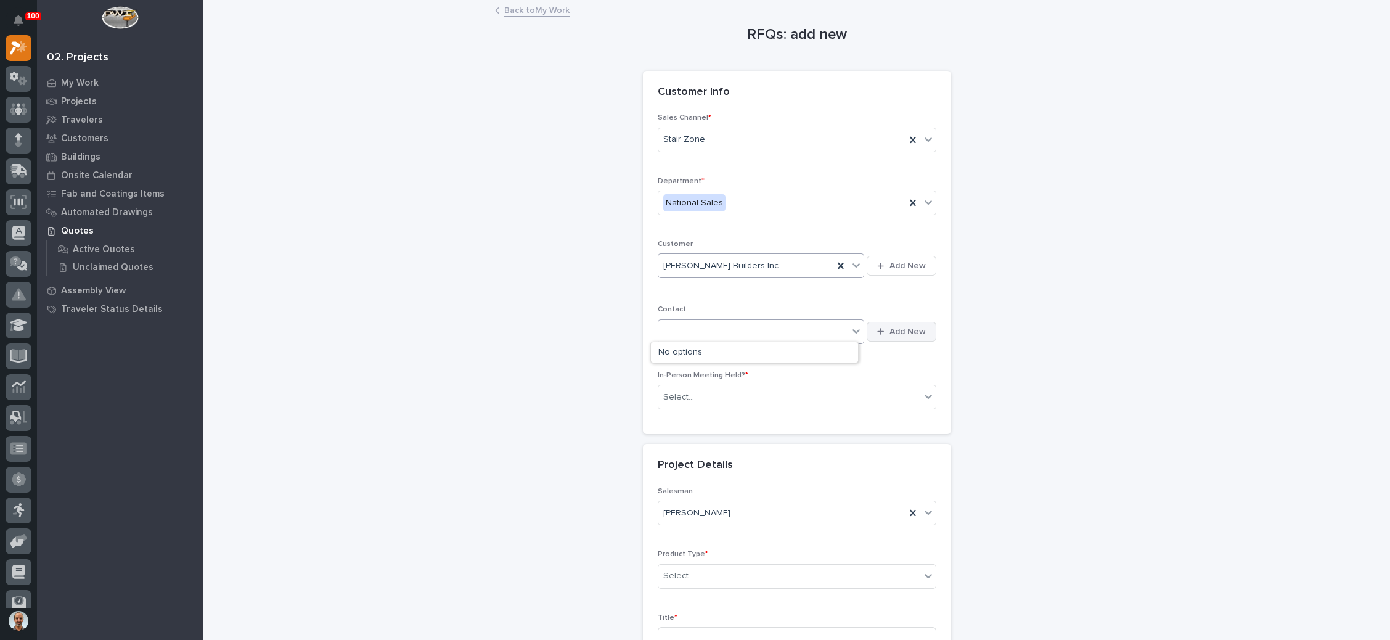
click at [902, 329] on span "Add New" at bounding box center [907, 331] width 36 height 11
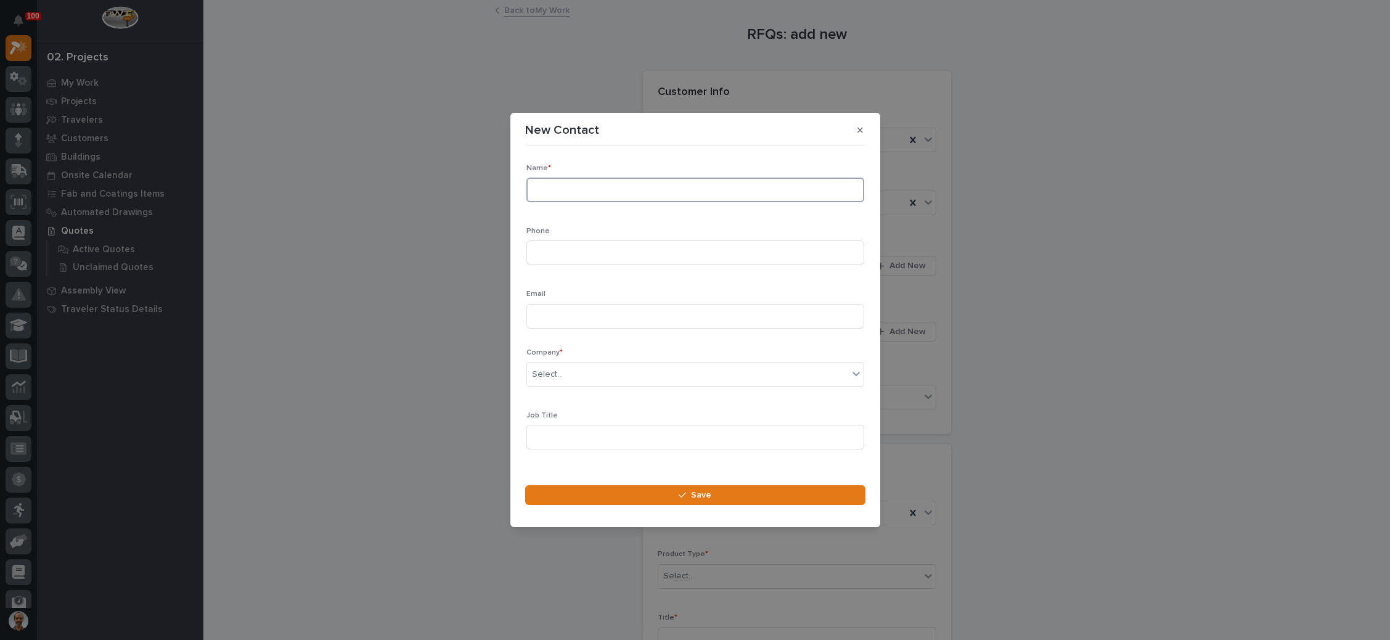
click at [547, 184] on input at bounding box center [695, 190] width 338 height 25
paste input "[PERSON_NAME]"
type input "[PERSON_NAME]"
click at [604, 252] on input at bounding box center [695, 252] width 338 height 25
paste input "[PHONE_NUMBER]"
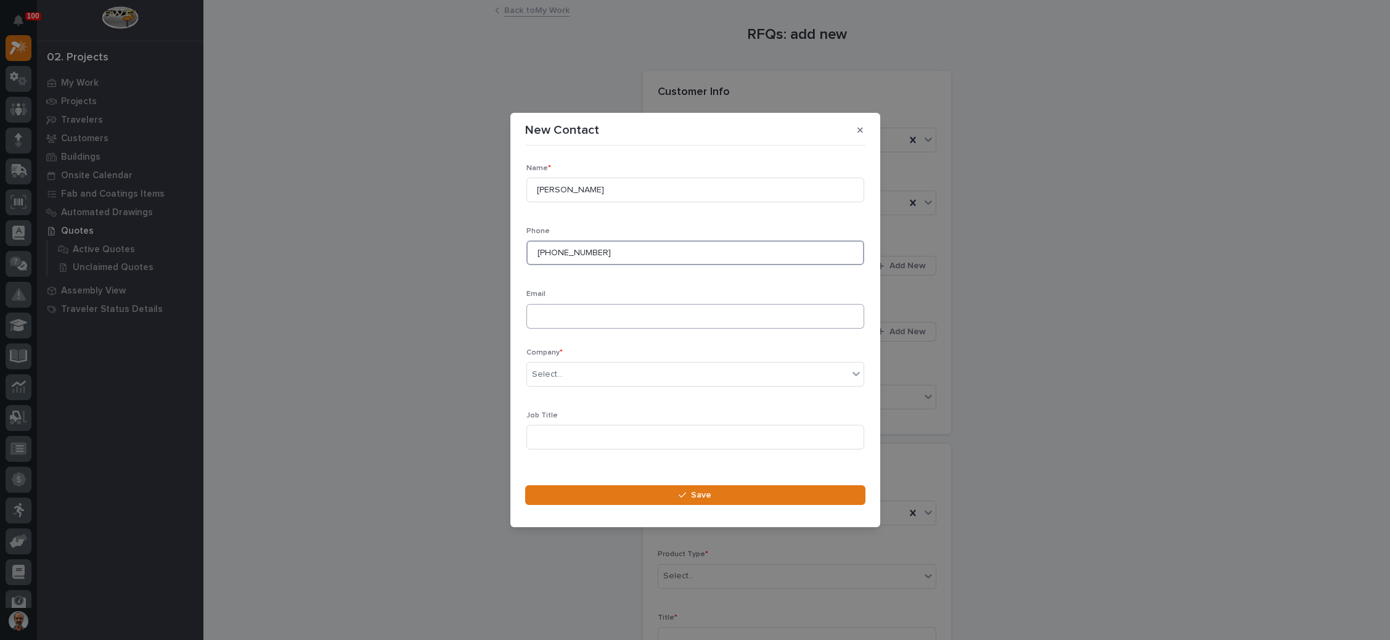
type input "[PHONE_NUMBER]"
click at [599, 311] on input at bounding box center [695, 316] width 338 height 25
paste input "[PERSON_NAME][EMAIL_ADDRESS][DOMAIN_NAME]"
type input "[PERSON_NAME][EMAIL_ADDRESS][DOMAIN_NAME]"
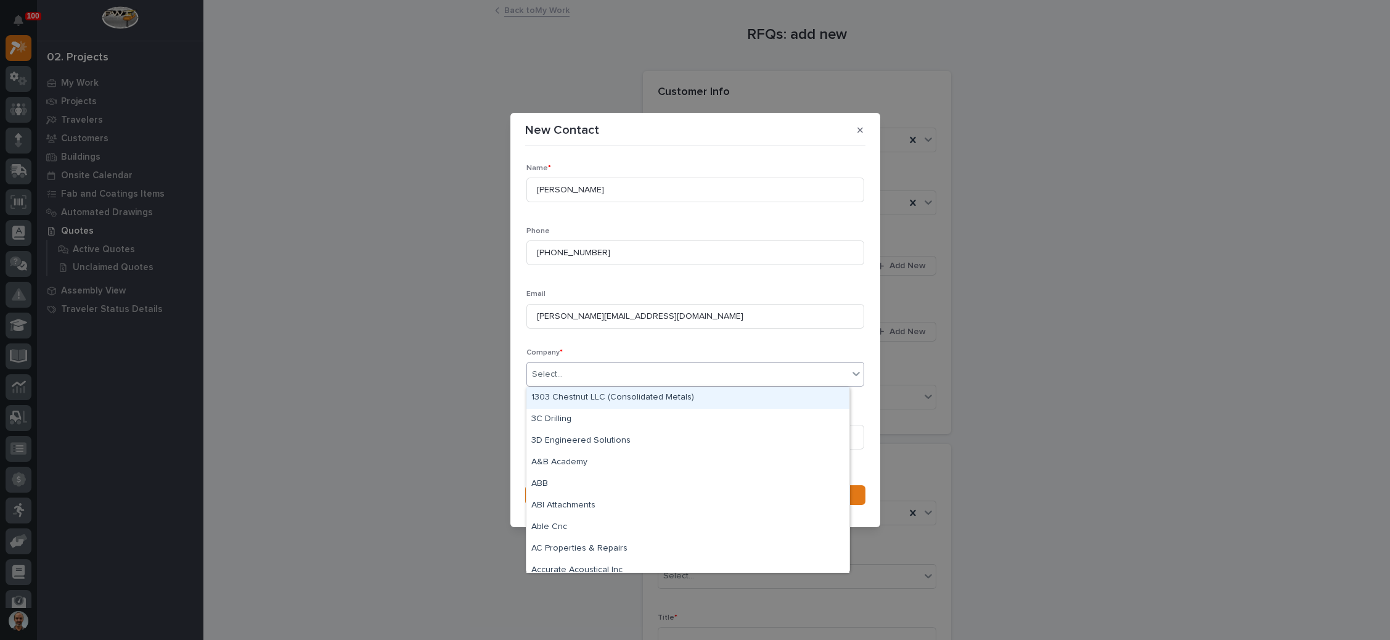
click at [611, 373] on div "Select..." at bounding box center [687, 374] width 321 height 20
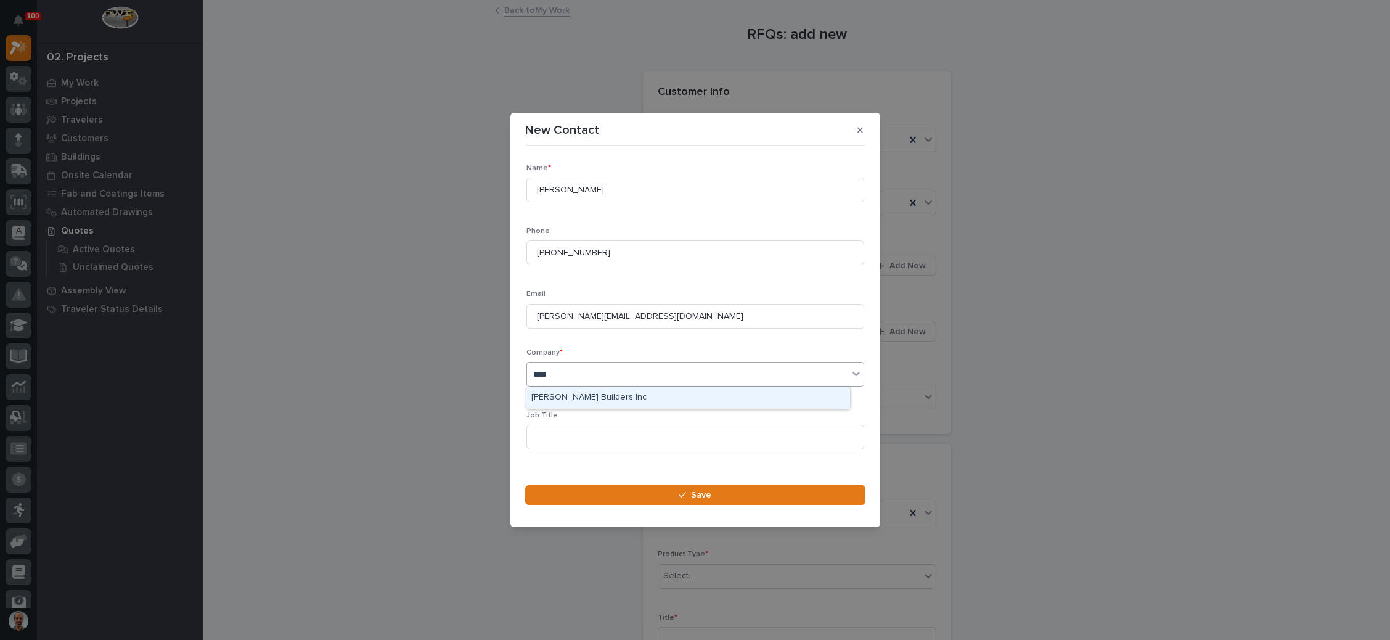
type input "*****"
click at [596, 394] on div "[PERSON_NAME] Builders Inc" at bounding box center [687, 398] width 323 height 22
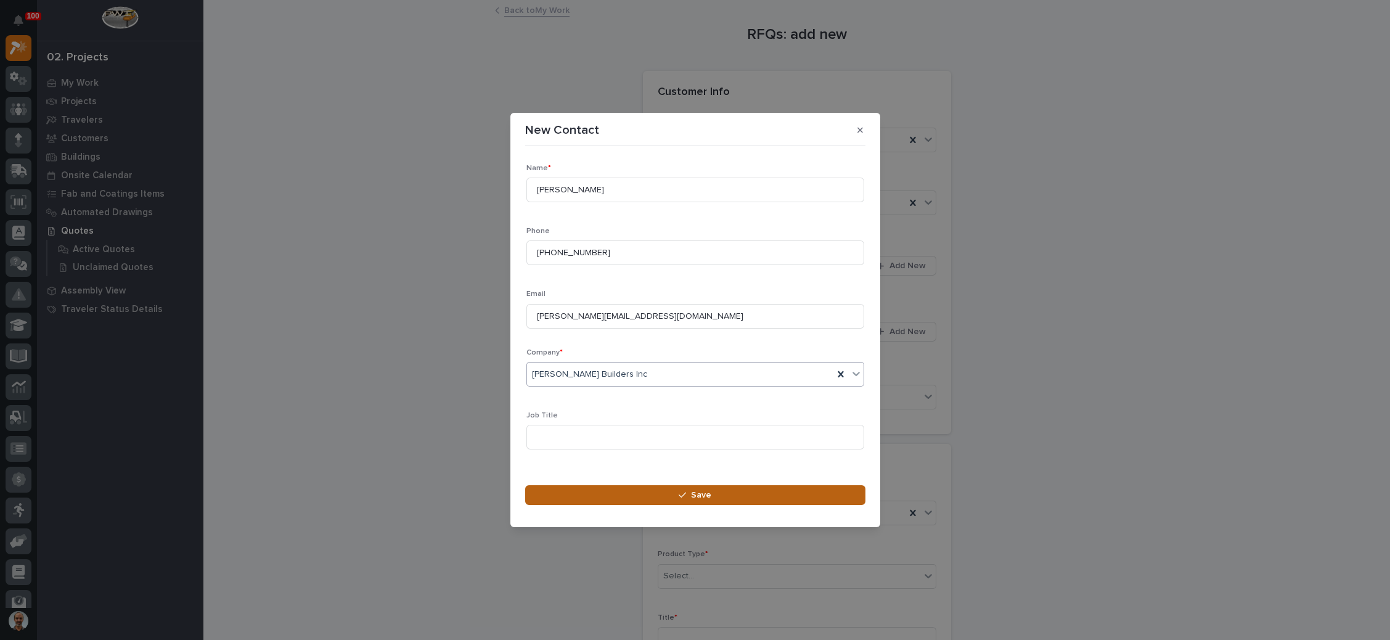
click at [693, 492] on span "Save" at bounding box center [701, 494] width 20 height 11
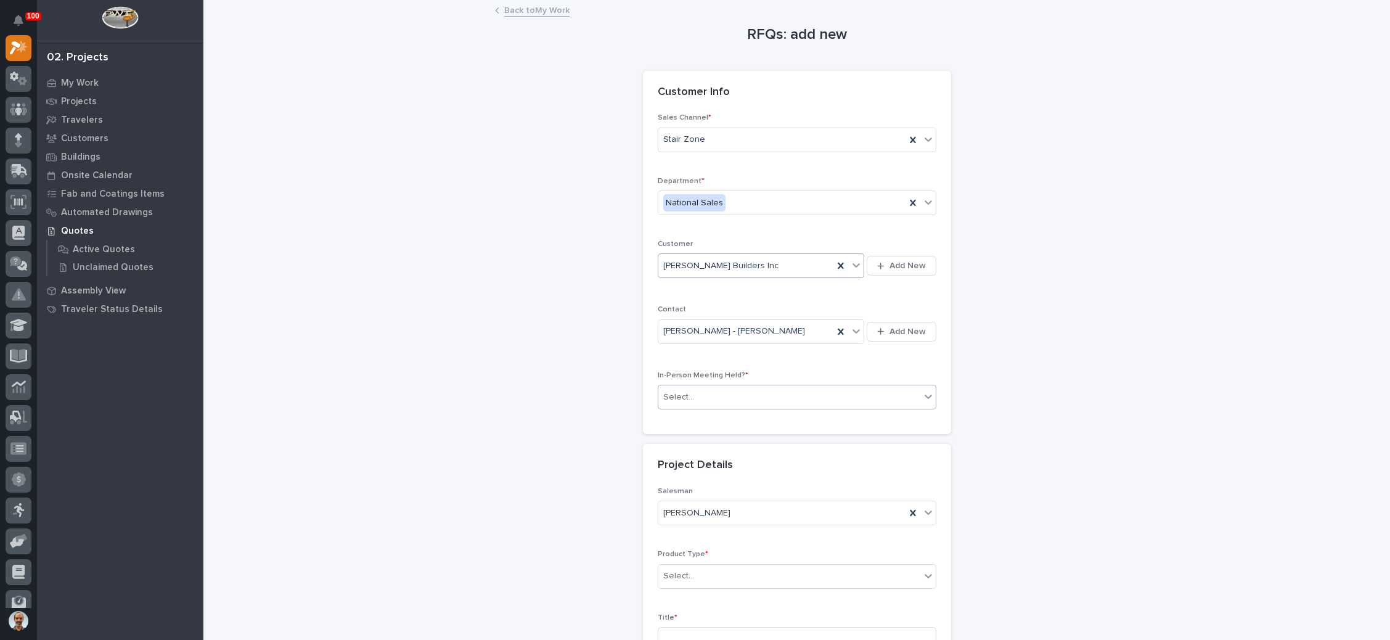
click at [724, 396] on div "Select..." at bounding box center [789, 397] width 262 height 20
click at [695, 446] on div "No" at bounding box center [789, 440] width 277 height 22
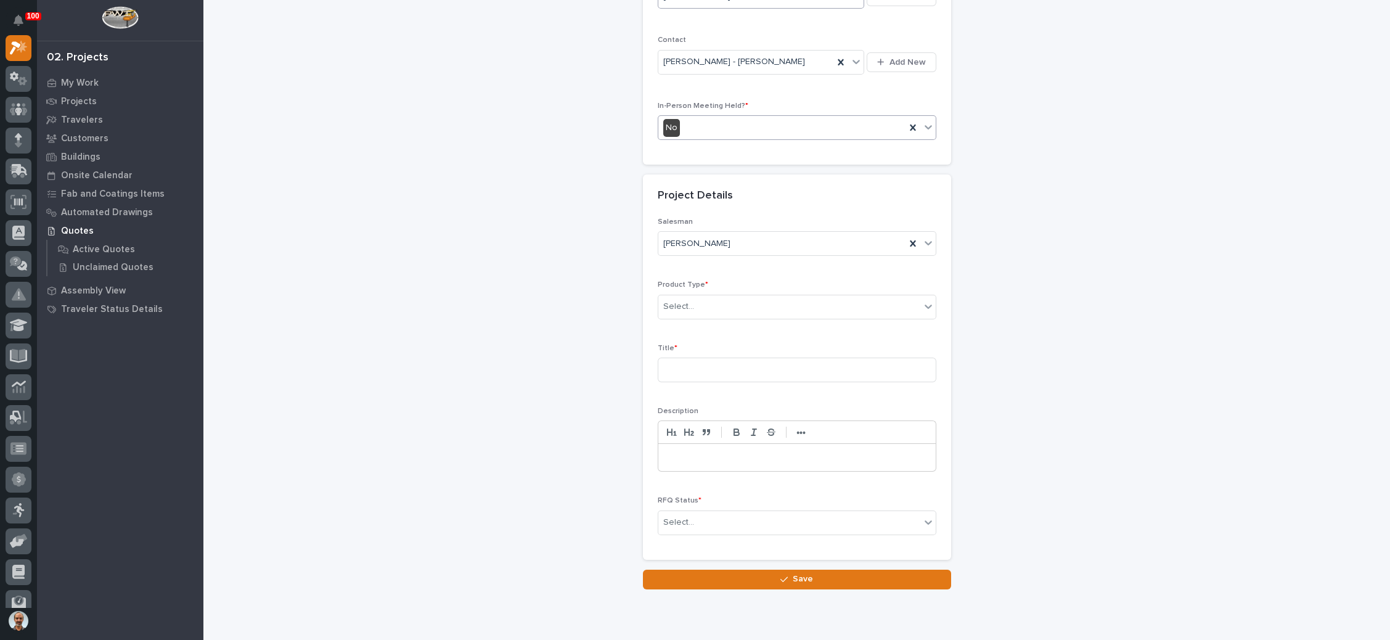
scroll to position [309, 0]
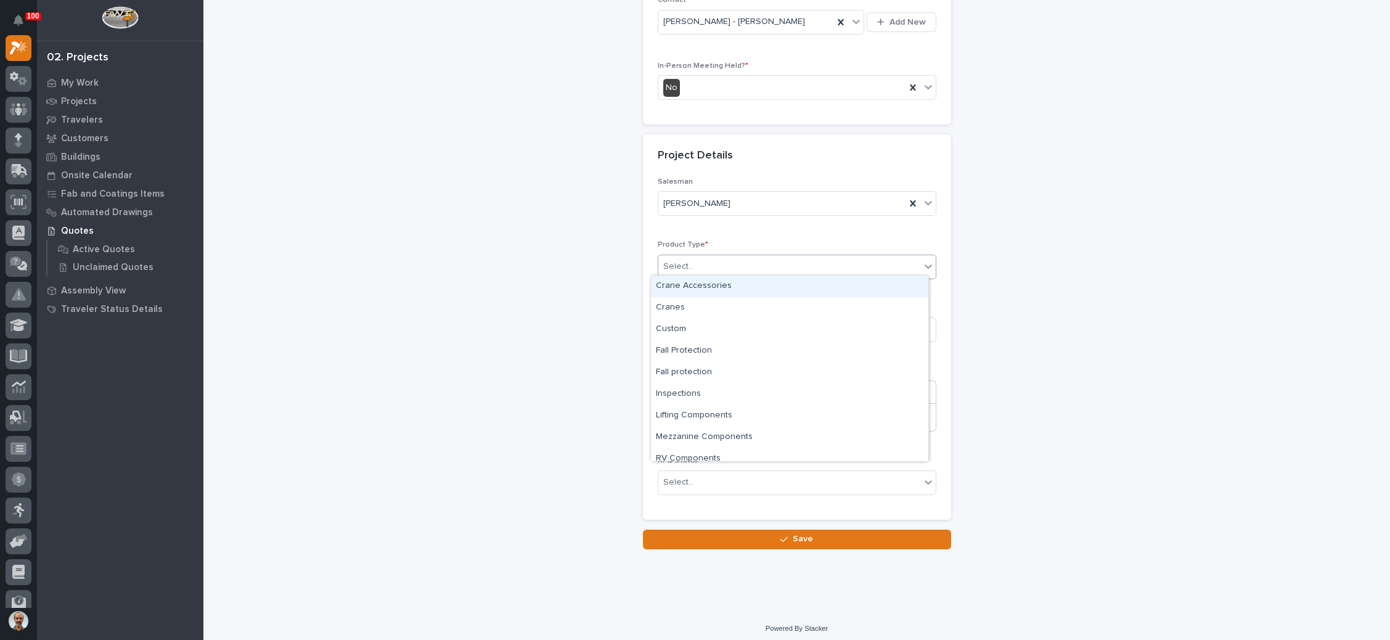
drag, startPoint x: 723, startPoint y: 263, endPoint x: 713, endPoint y: 281, distance: 20.4
click at [723, 263] on div "Select..." at bounding box center [789, 266] width 262 height 20
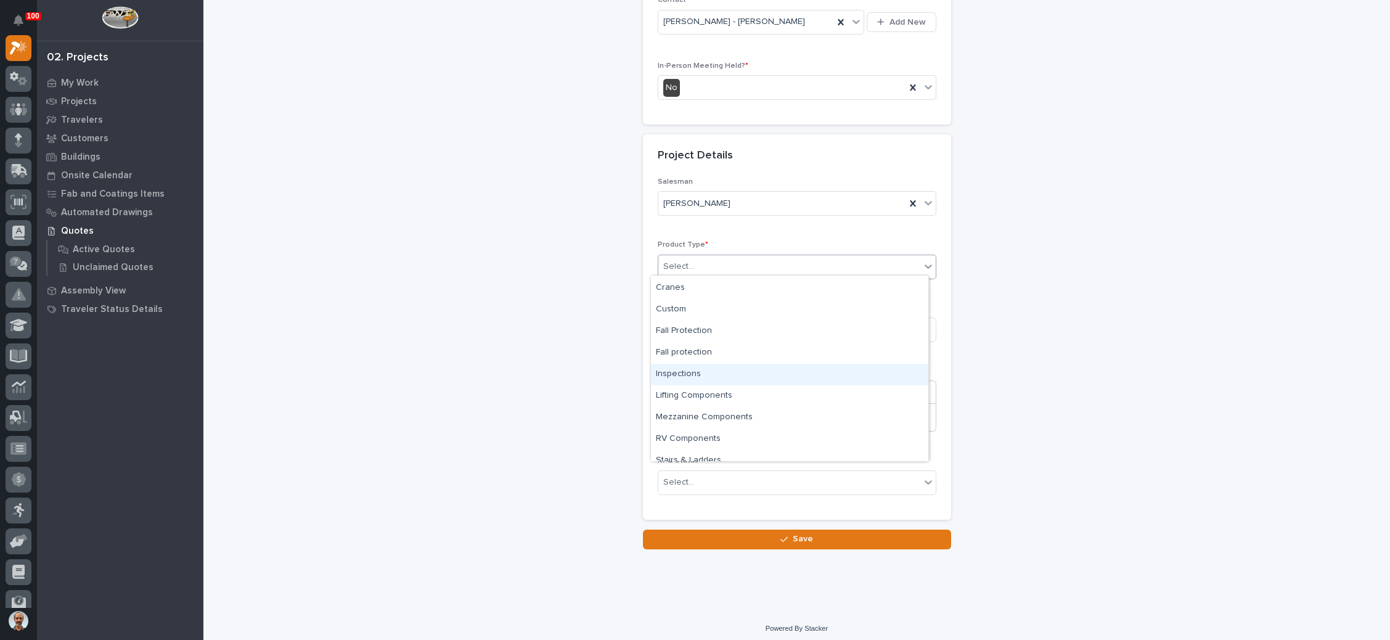
scroll to position [30, 0]
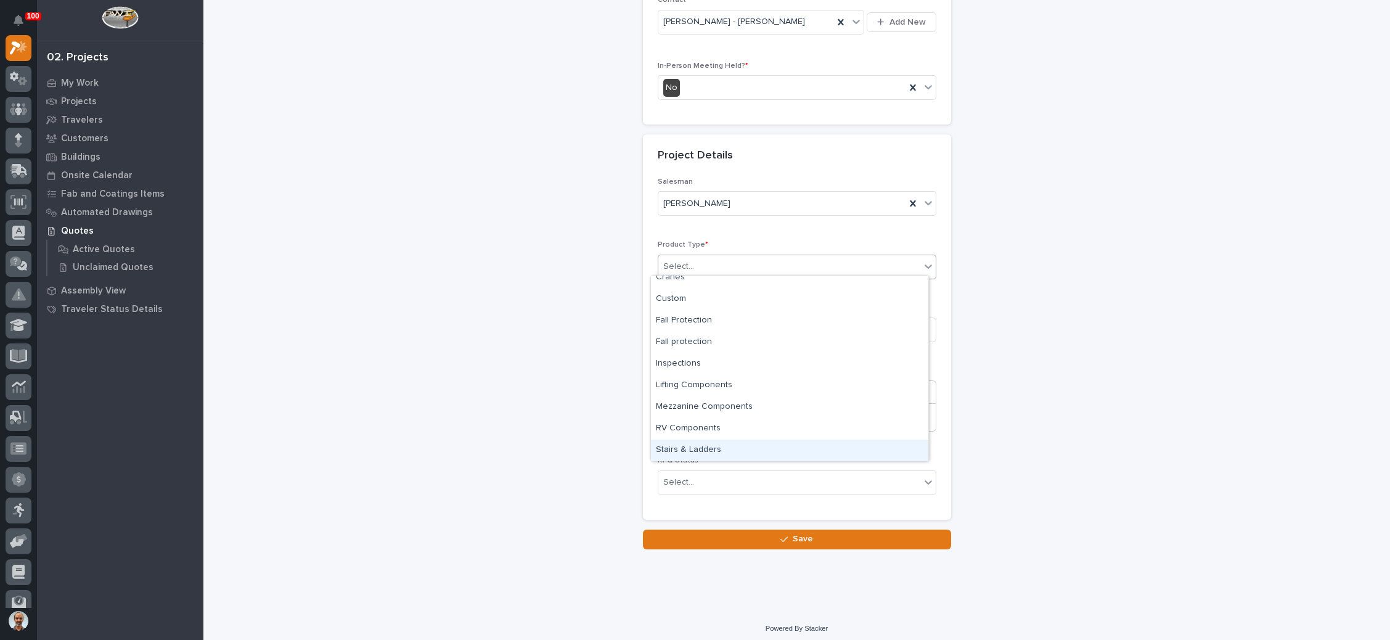
click at [759, 444] on div "Stairs & Ladders" at bounding box center [789, 450] width 277 height 22
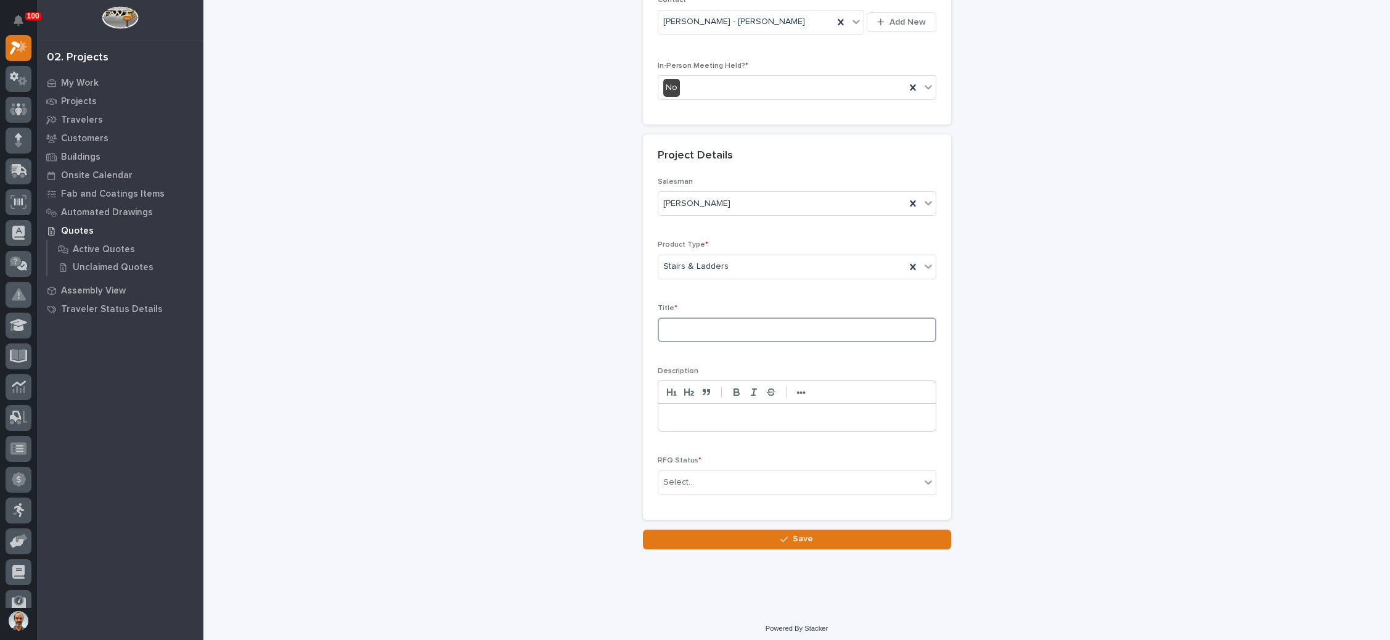
click at [716, 327] on body "100 My Settings Log Out 02. Projects My Work Projects Travelers Customers Build…" at bounding box center [695, 320] width 1390 height 640
type input "t"
type input "Titan Fitness- [US_STATE] [GEOGRAPHIC_DATA]"
click at [692, 476] on div "Select..." at bounding box center [789, 482] width 262 height 20
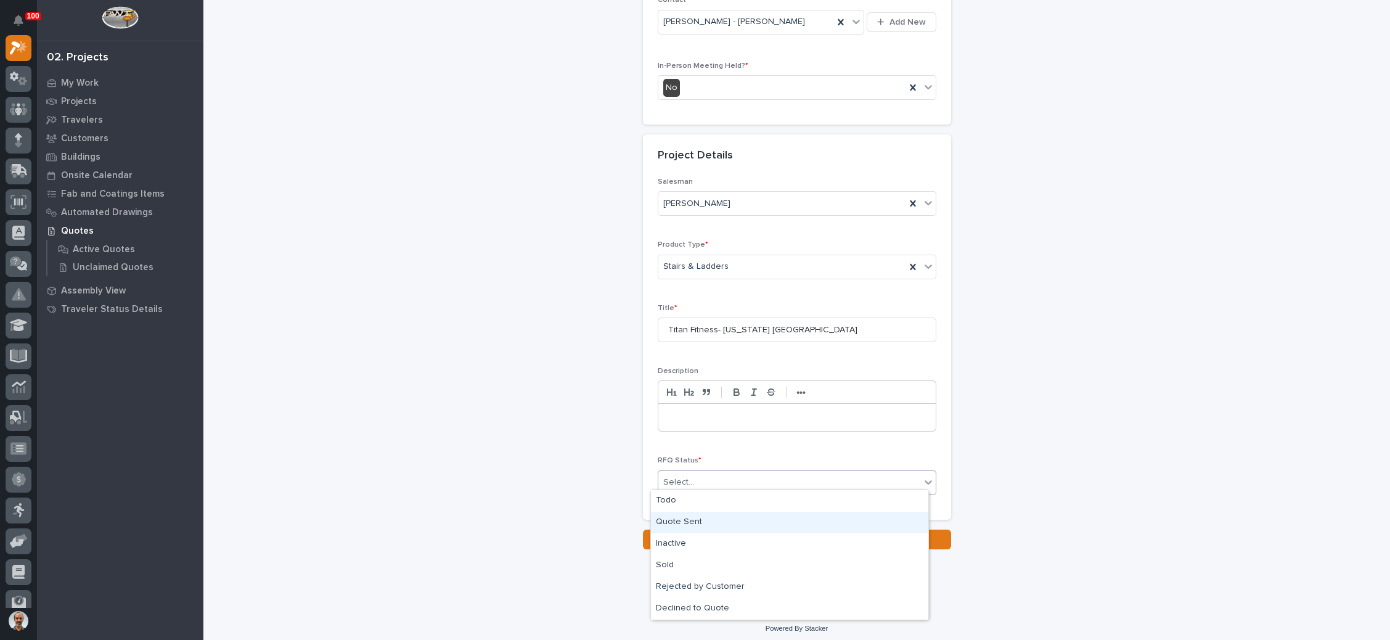
click at [689, 521] on div "Quote Sent" at bounding box center [789, 523] width 277 height 22
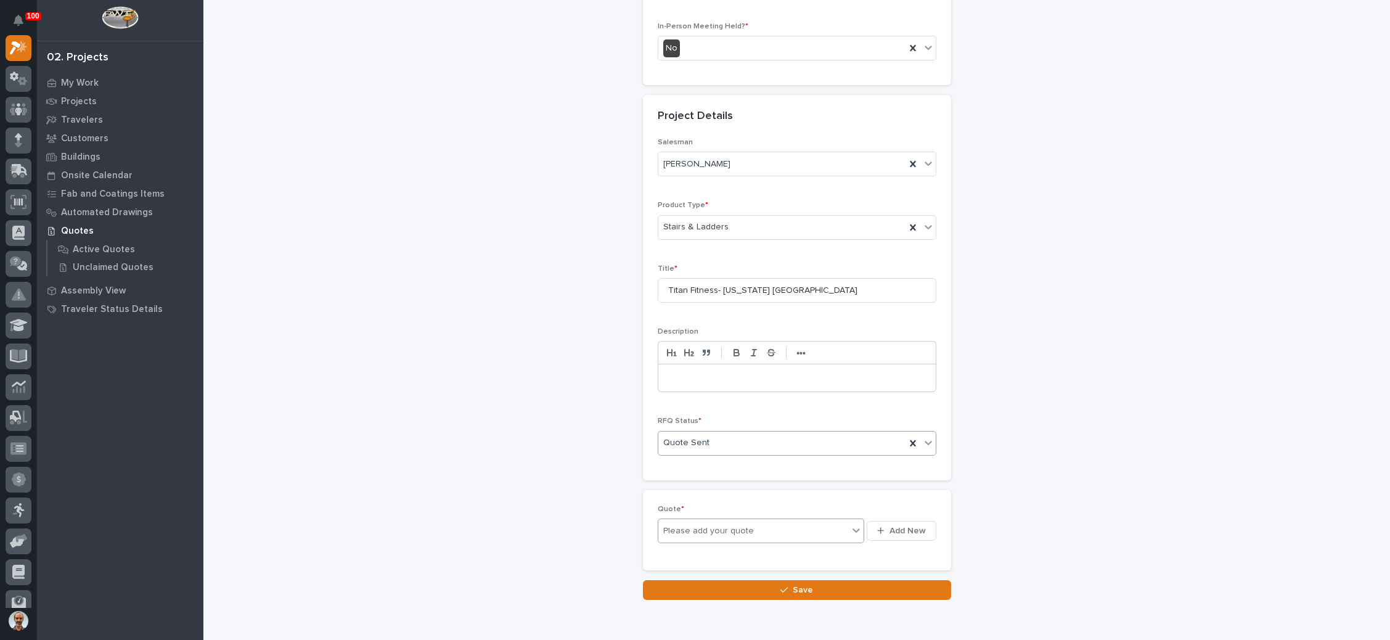
scroll to position [354, 0]
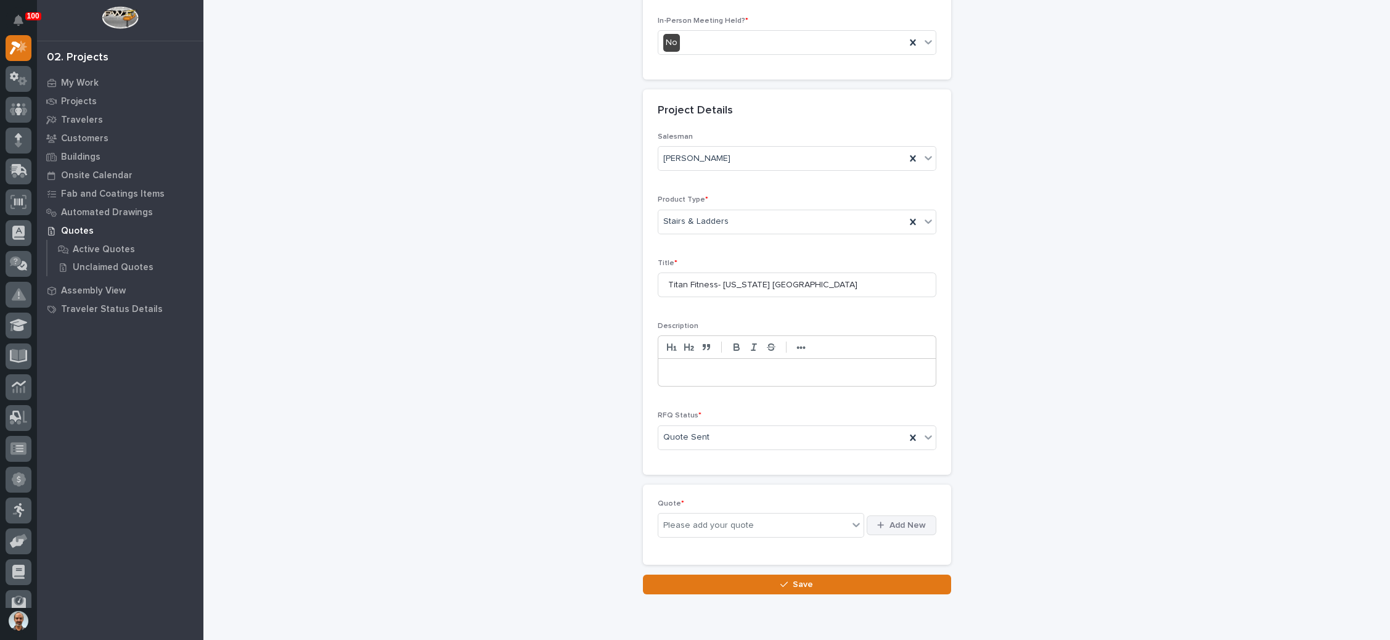
click at [877, 521] on icon "button" at bounding box center [880, 525] width 7 height 8
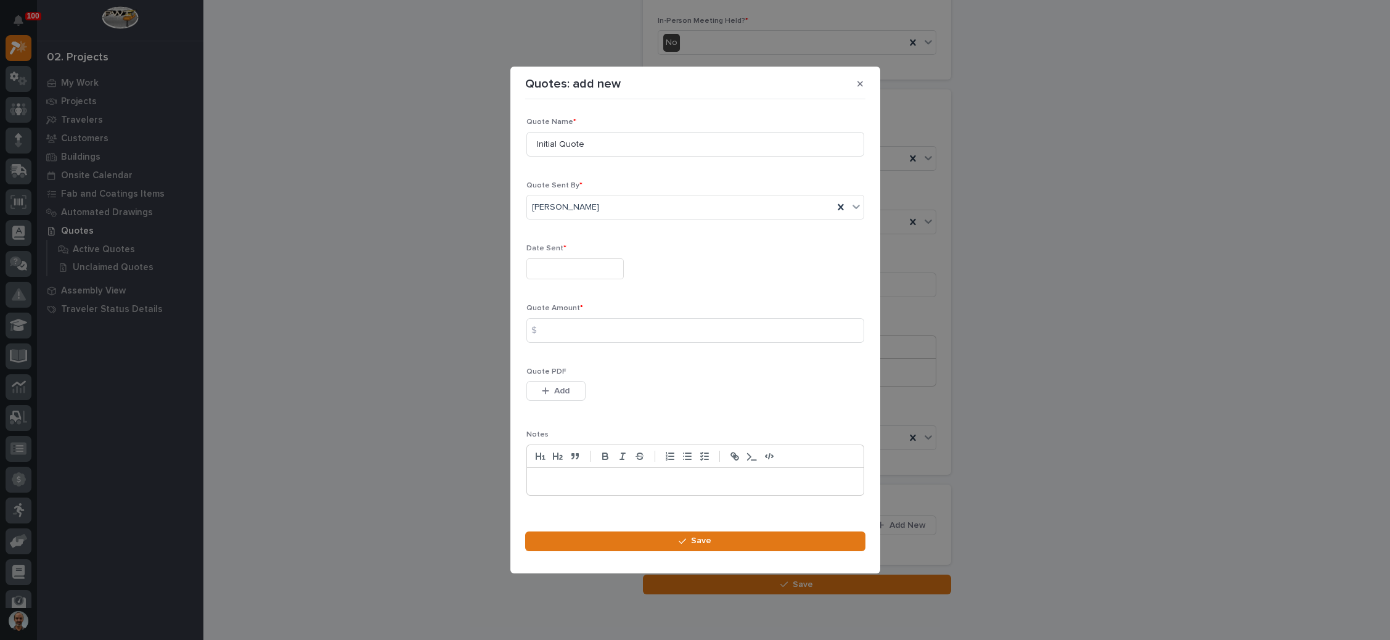
click at [565, 258] on div "Date Sent *" at bounding box center [695, 266] width 338 height 45
click at [547, 269] on input "text" at bounding box center [574, 269] width 97 height 22
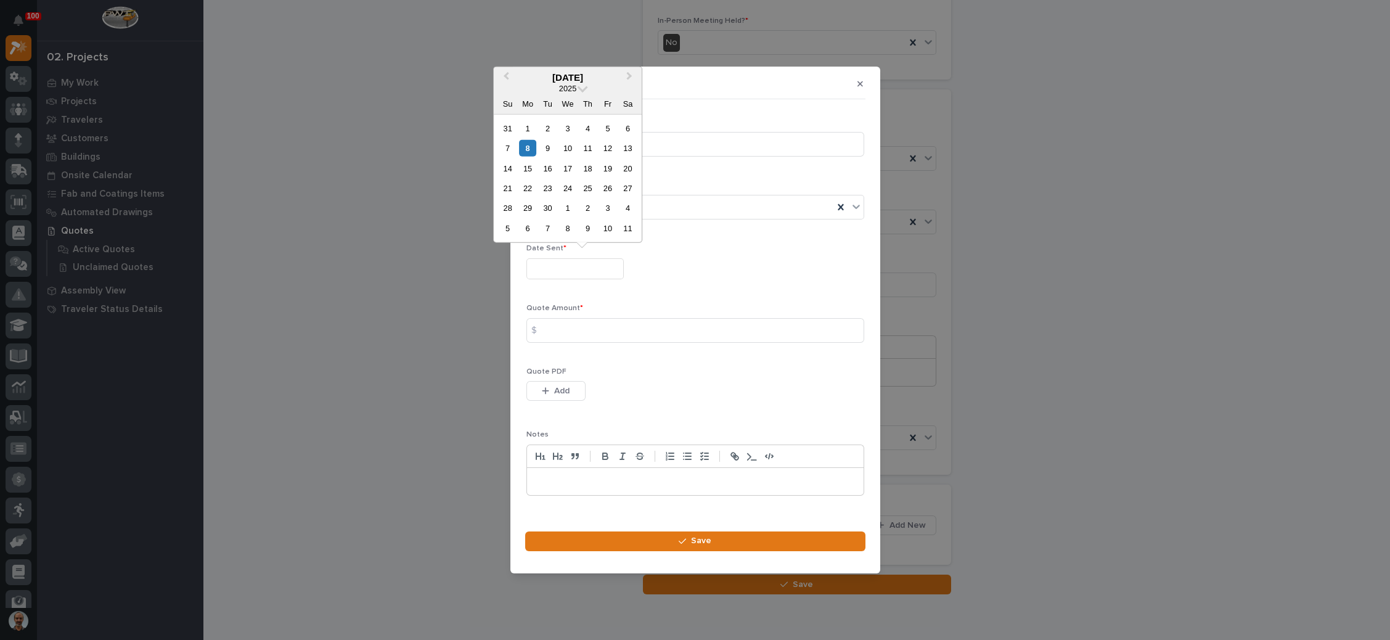
drag, startPoint x: 528, startPoint y: 153, endPoint x: 518, endPoint y: 171, distance: 21.3
click at [528, 153] on div "8" at bounding box center [528, 148] width 17 height 17
type input "**********"
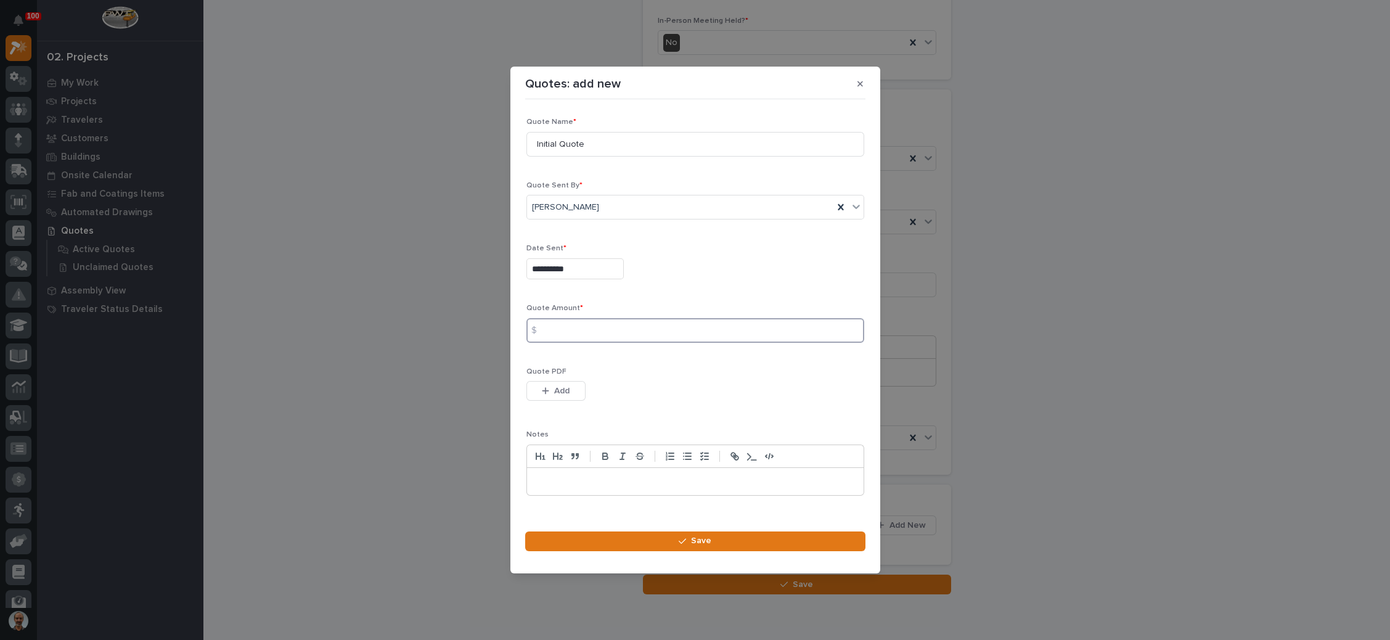
click at [592, 324] on input at bounding box center [695, 330] width 338 height 25
click at [566, 327] on input at bounding box center [695, 330] width 338 height 25
type input "30799"
click at [560, 382] on button "Add" at bounding box center [555, 391] width 59 height 20
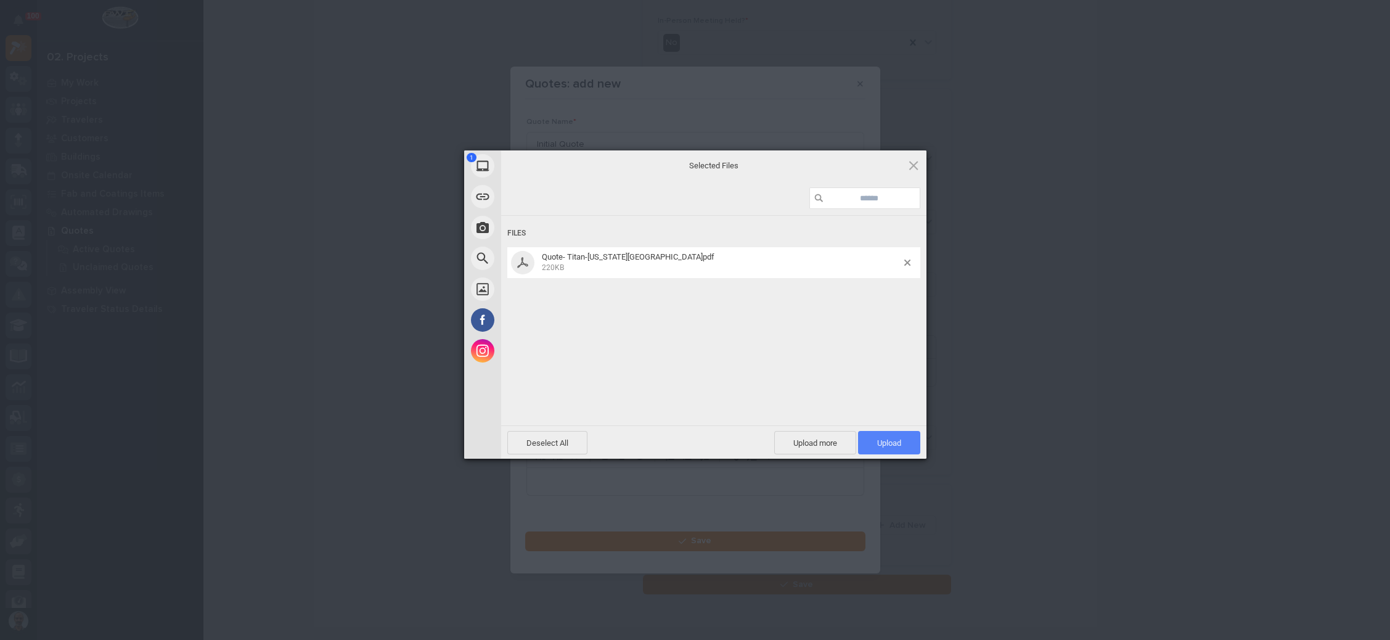
click at [873, 437] on span "Upload 1" at bounding box center [889, 442] width 62 height 23
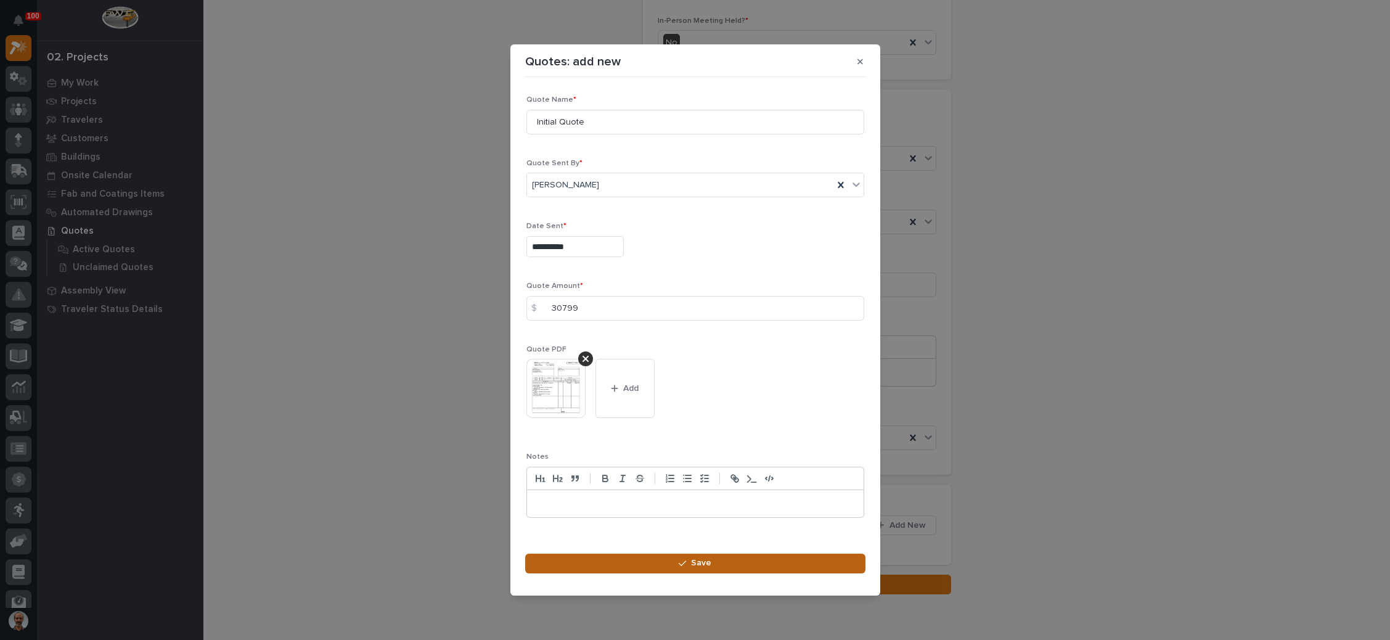
click at [684, 556] on button "Save" at bounding box center [695, 563] width 340 height 20
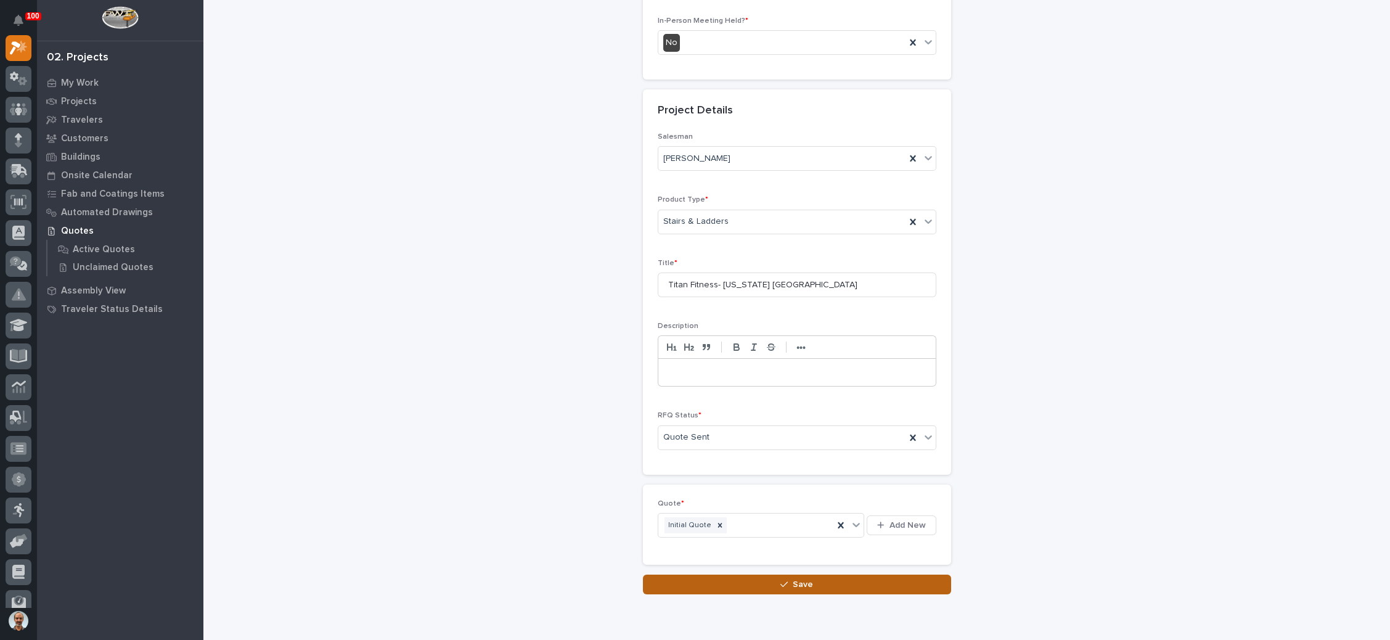
click at [793, 579] on span "Save" at bounding box center [803, 584] width 20 height 11
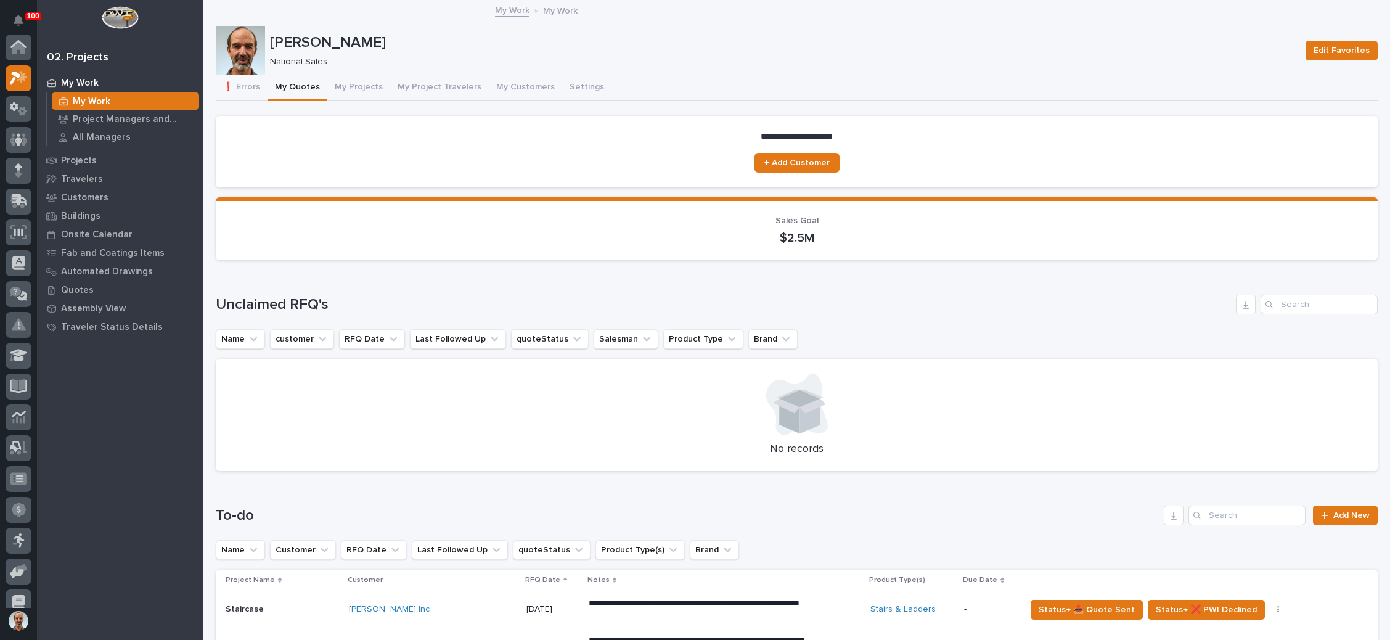
scroll to position [30, 0]
